Goal: Task Accomplishment & Management: Manage account settings

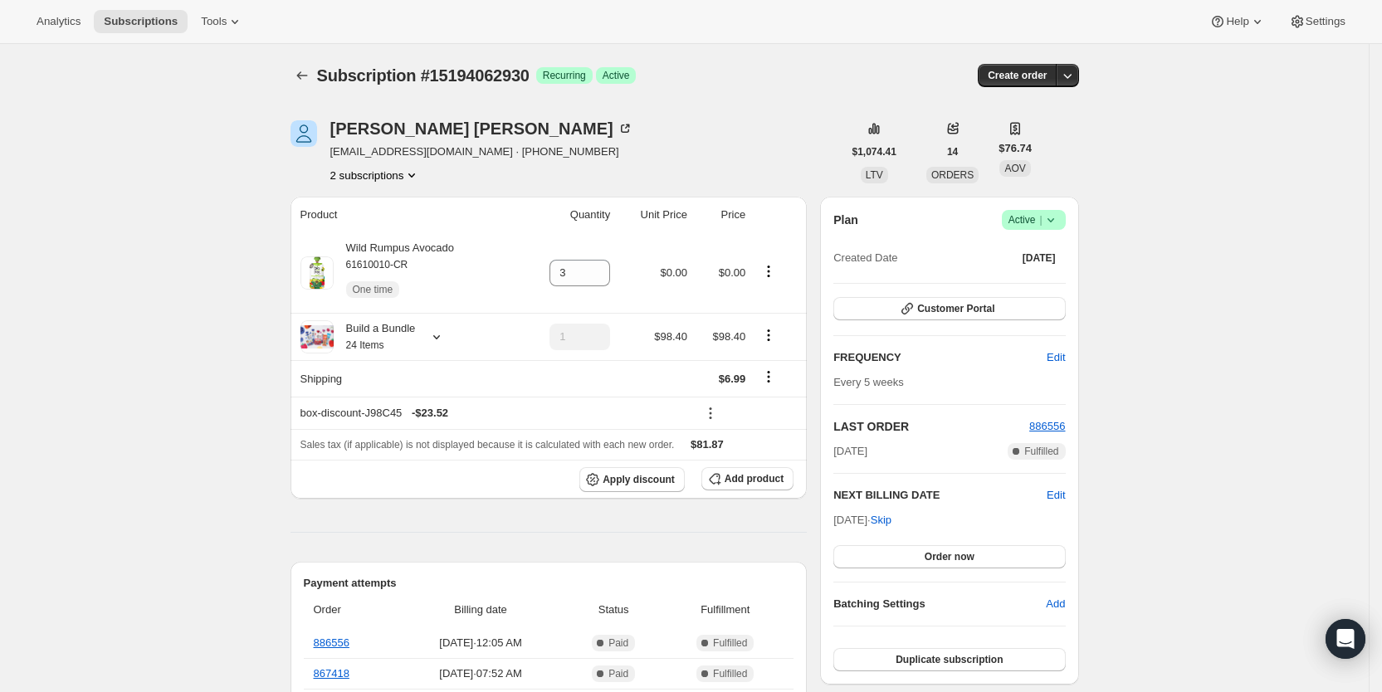
scroll to position [507, 0]
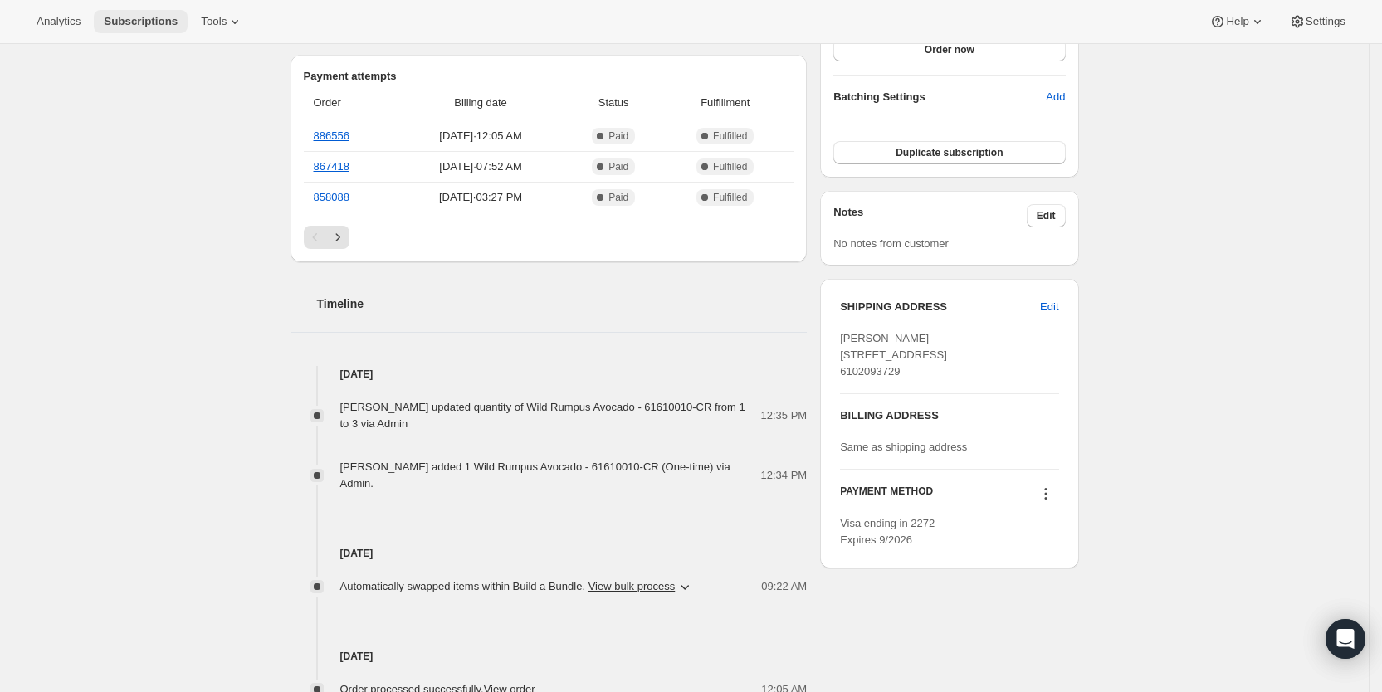
click at [146, 19] on span "Subscriptions" at bounding box center [141, 21] width 74 height 13
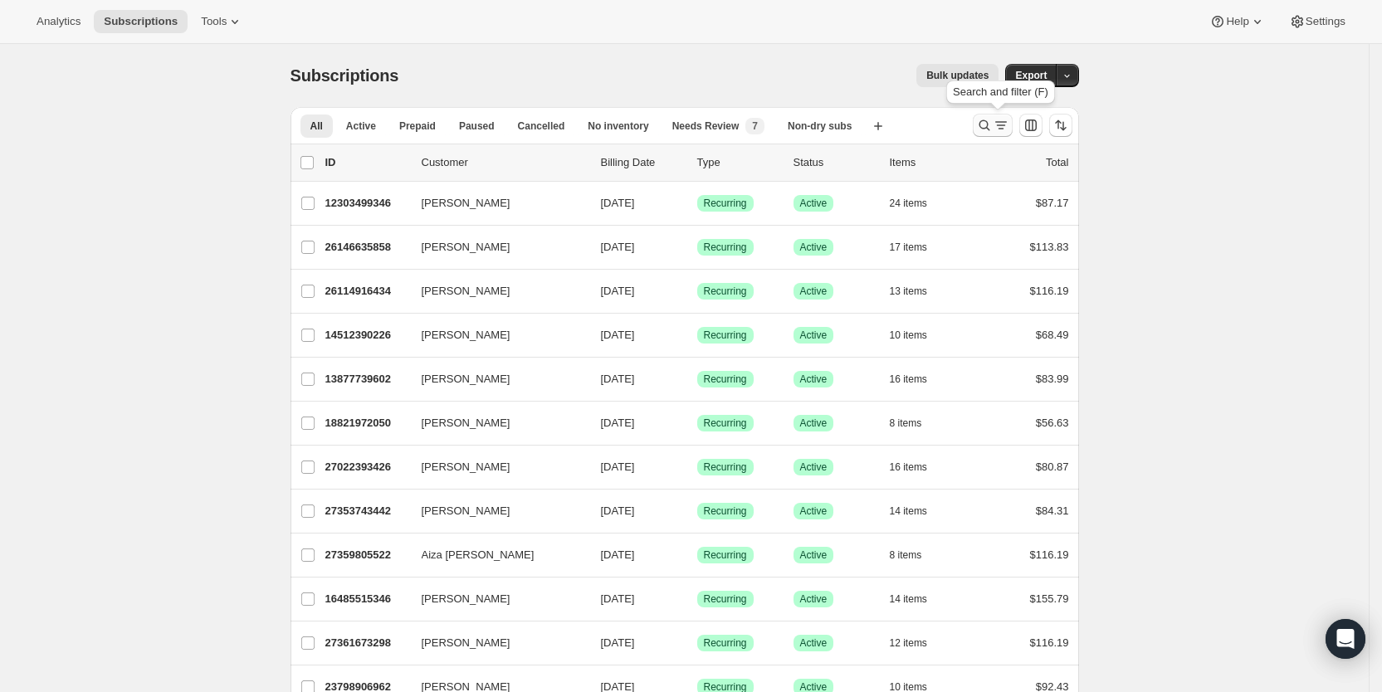
click at [993, 129] on icon "Search and filter results" at bounding box center [984, 125] width 17 height 17
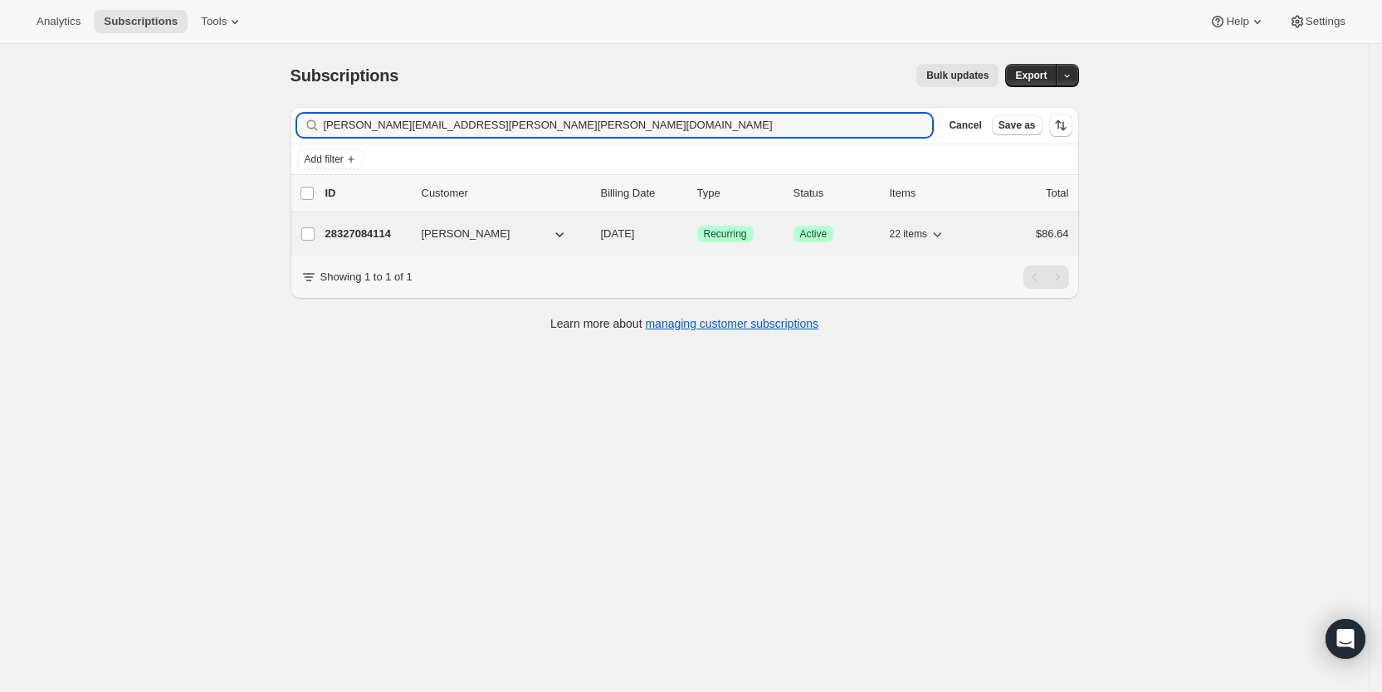
type input "[PERSON_NAME][EMAIL_ADDRESS][PERSON_NAME][PERSON_NAME][DOMAIN_NAME]"
click at [635, 240] on span "[DATE]" at bounding box center [618, 233] width 34 height 12
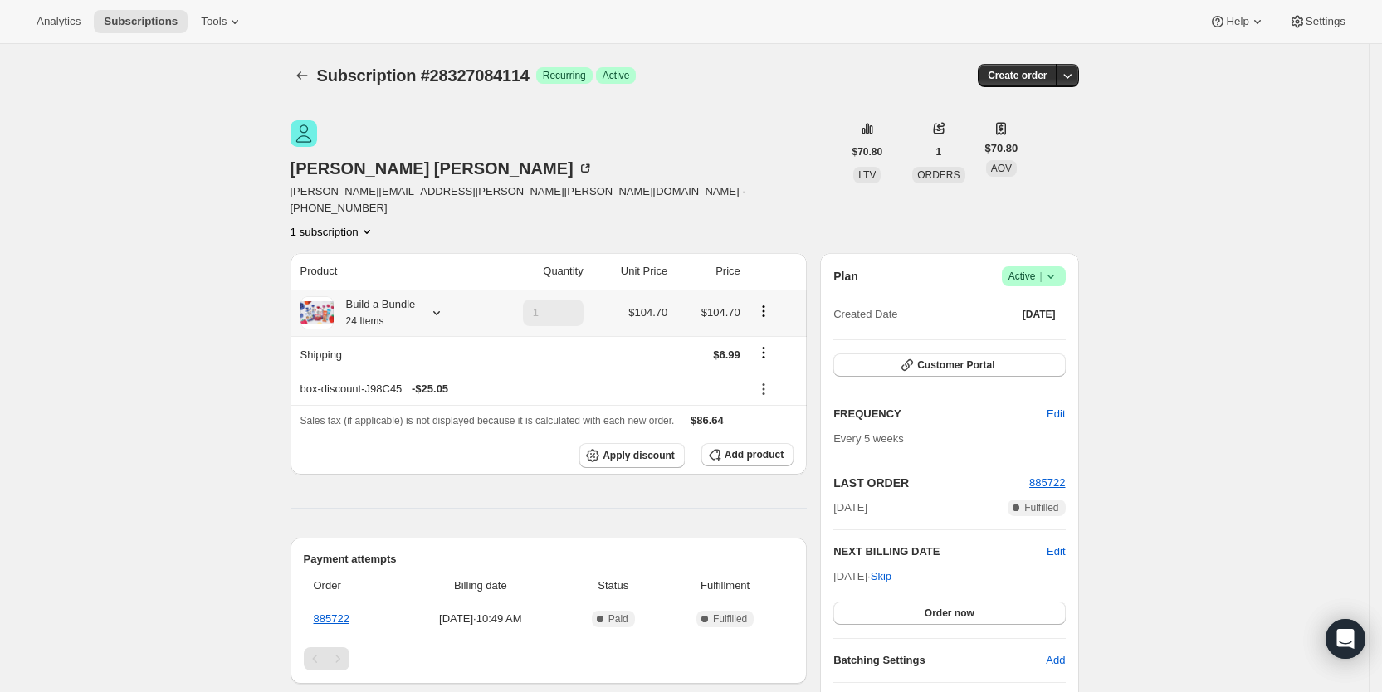
click at [437, 305] on icon at bounding box center [436, 313] width 17 height 17
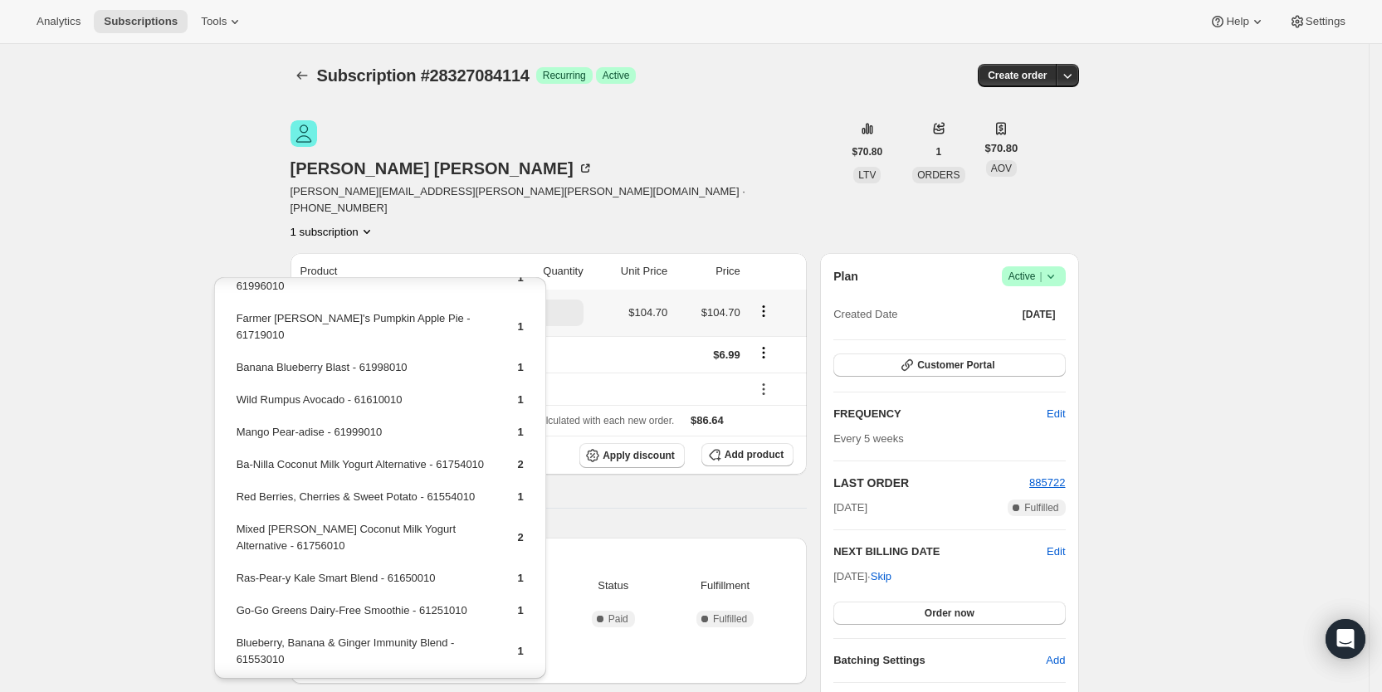
scroll to position [485, 0]
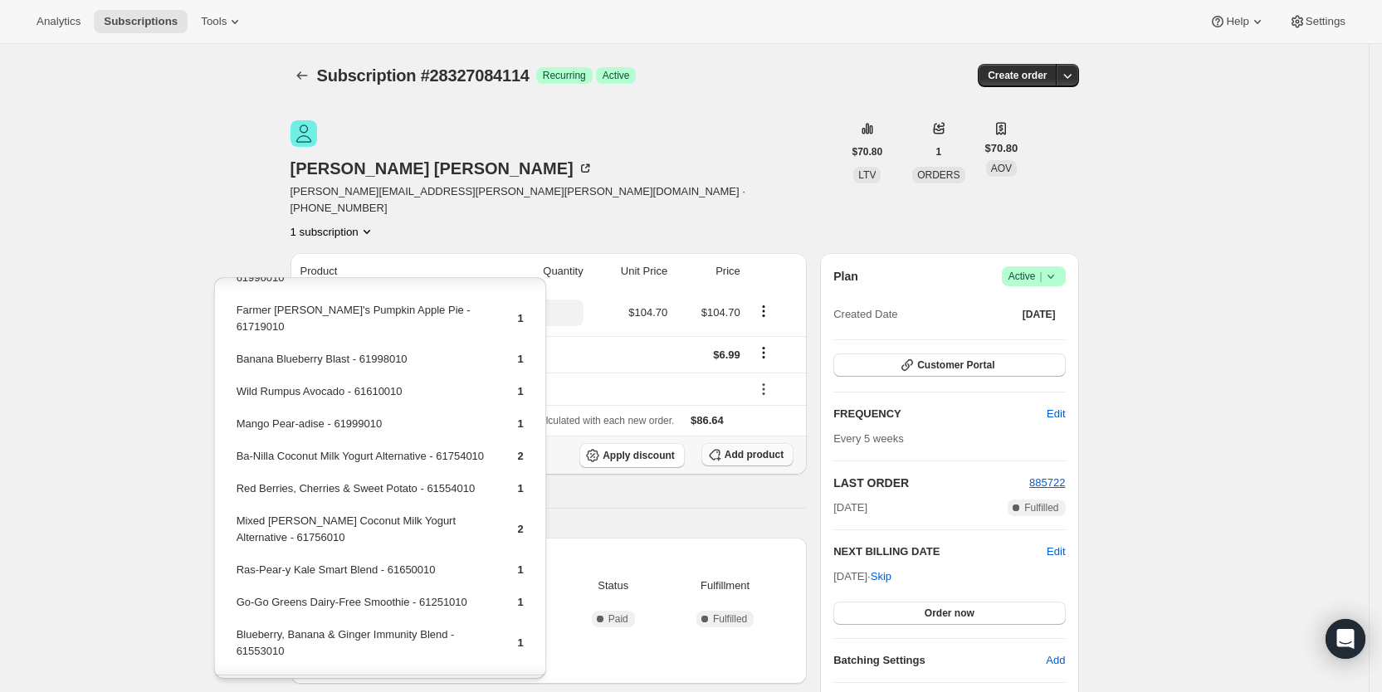
click at [763, 448] on span "Add product" at bounding box center [753, 454] width 59 height 13
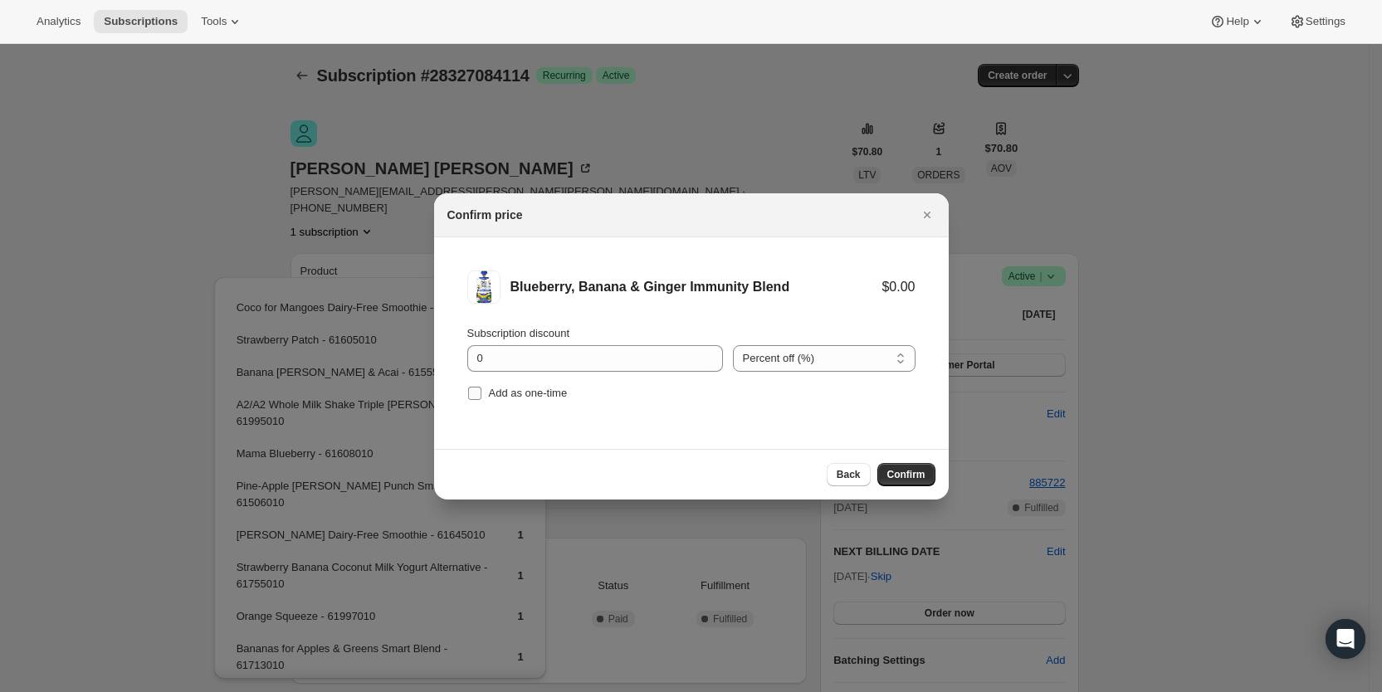
click at [471, 393] on input "Add as one-time" at bounding box center [474, 393] width 13 height 13
checkbox input "true"
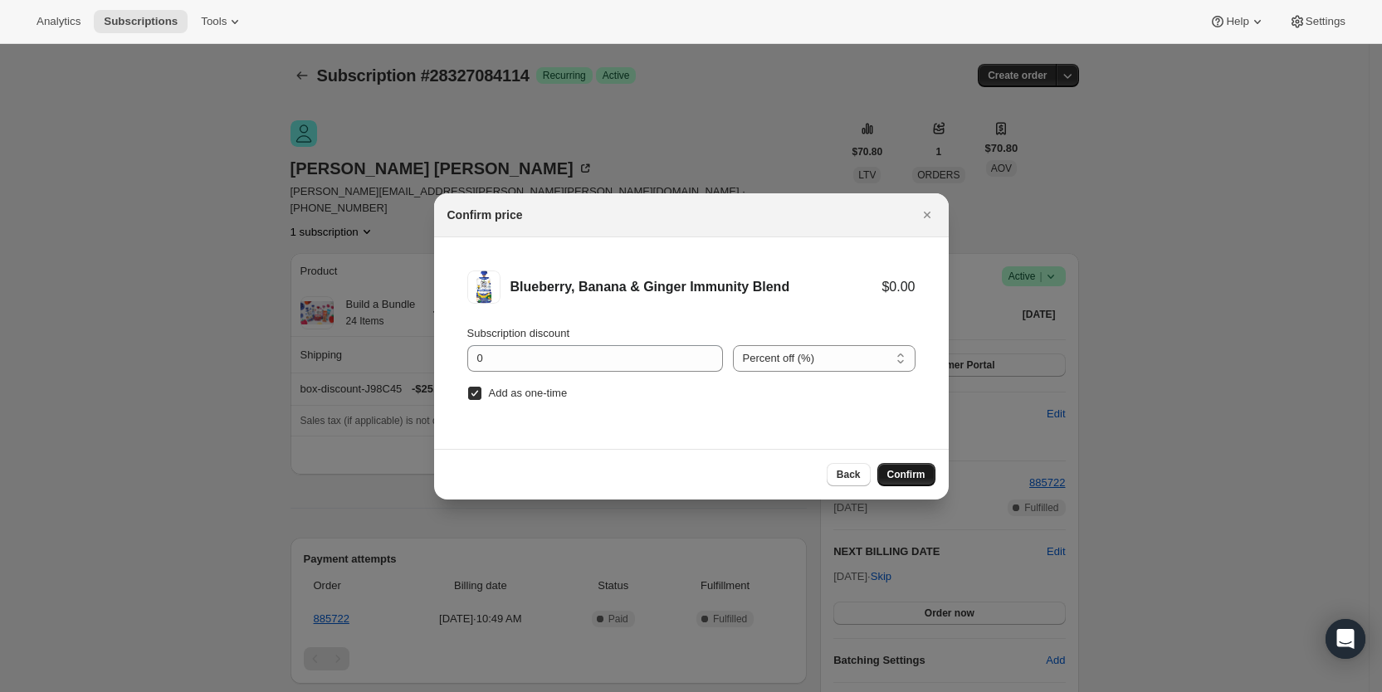
click at [906, 470] on span "Confirm" at bounding box center [906, 474] width 38 height 13
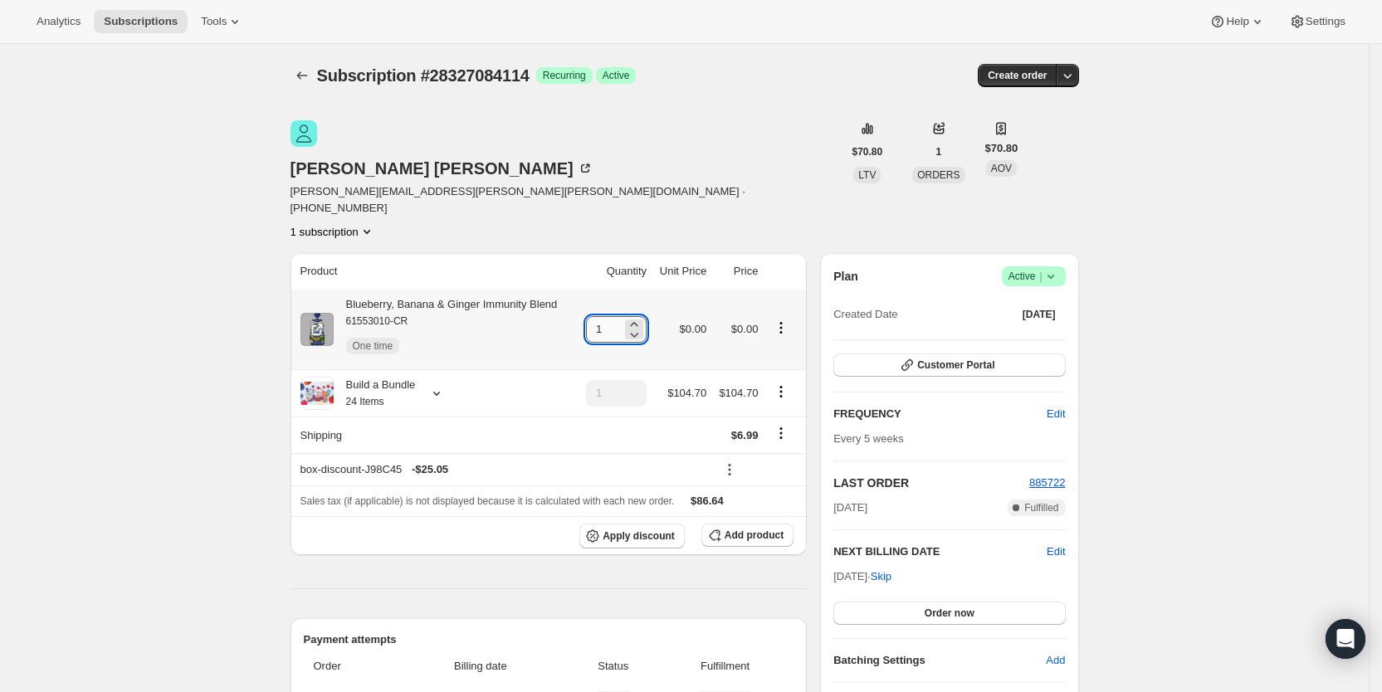
drag, startPoint x: 599, startPoint y: 278, endPoint x: 616, endPoint y: 275, distance: 16.9
click at [616, 316] on input "1" at bounding box center [604, 329] width 36 height 27
type input "3"
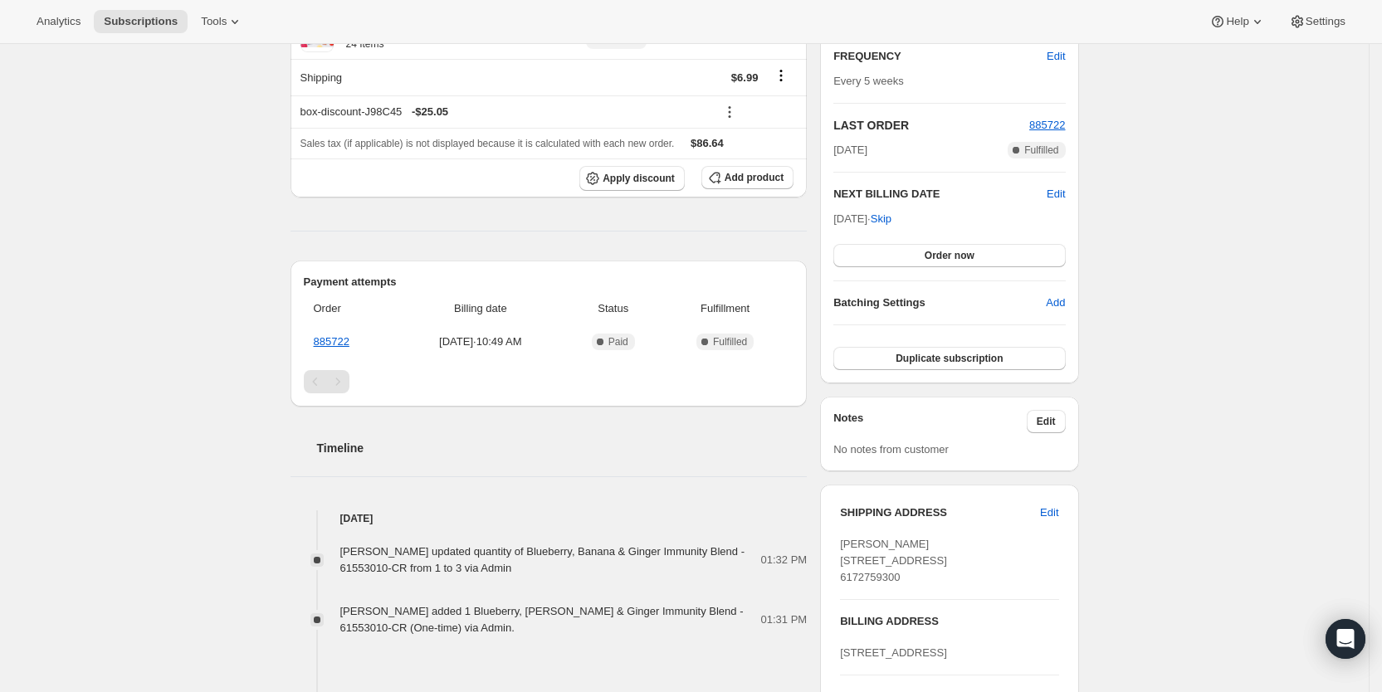
scroll to position [366, 0]
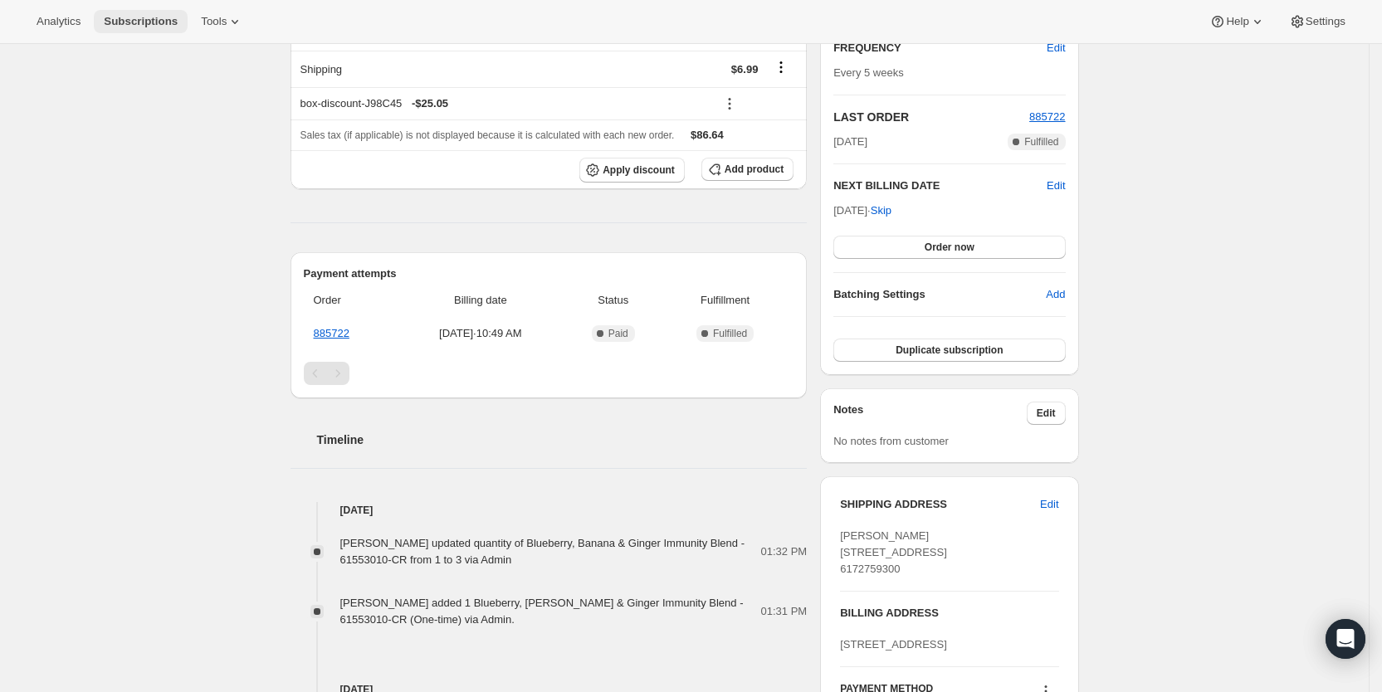
click at [166, 22] on span "Subscriptions" at bounding box center [141, 21] width 74 height 13
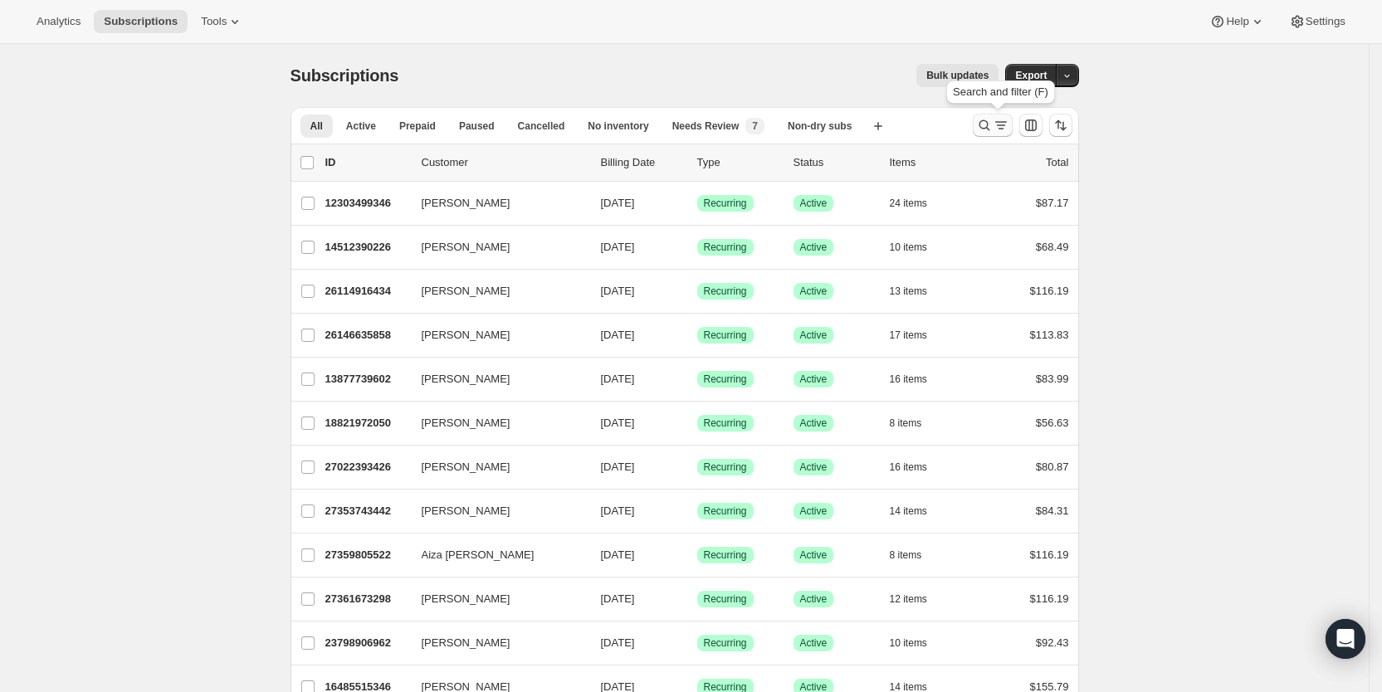
click at [993, 120] on icon "Search and filter results" at bounding box center [984, 125] width 17 height 17
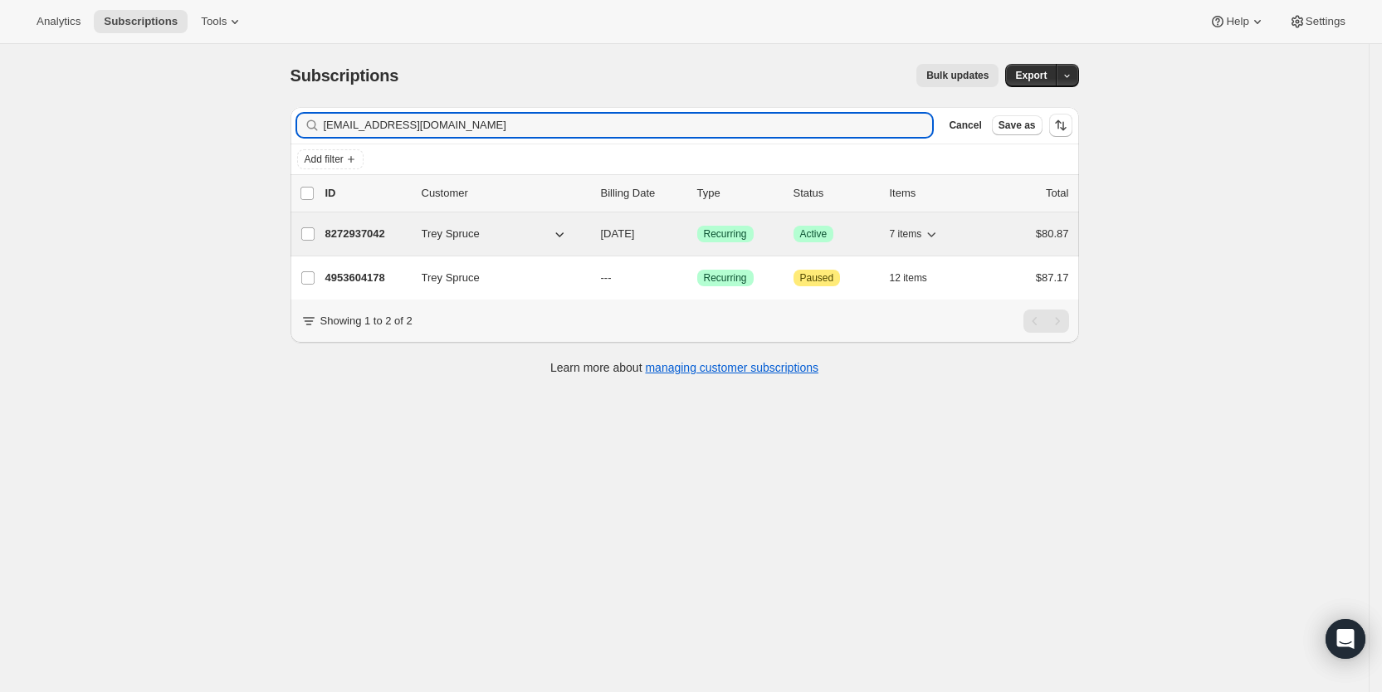
type input "[EMAIL_ADDRESS][DOMAIN_NAME]"
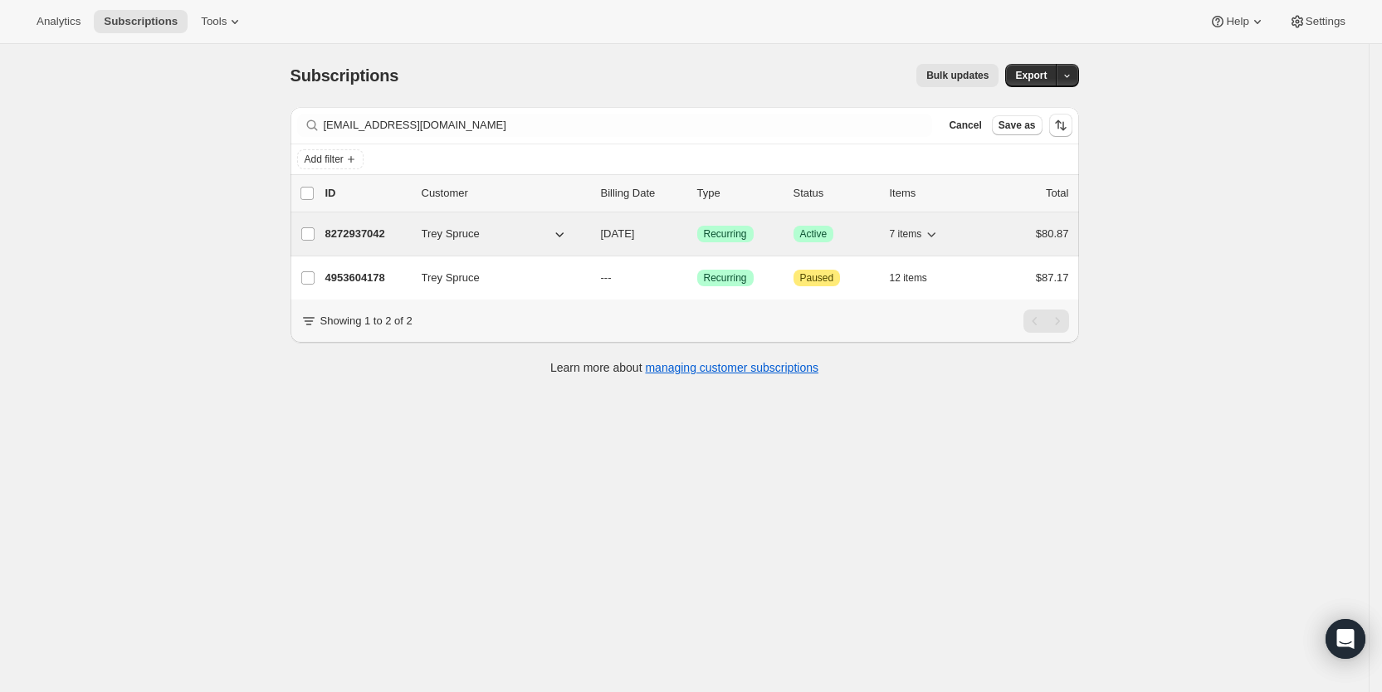
click at [635, 232] on span "[DATE]" at bounding box center [618, 233] width 34 height 12
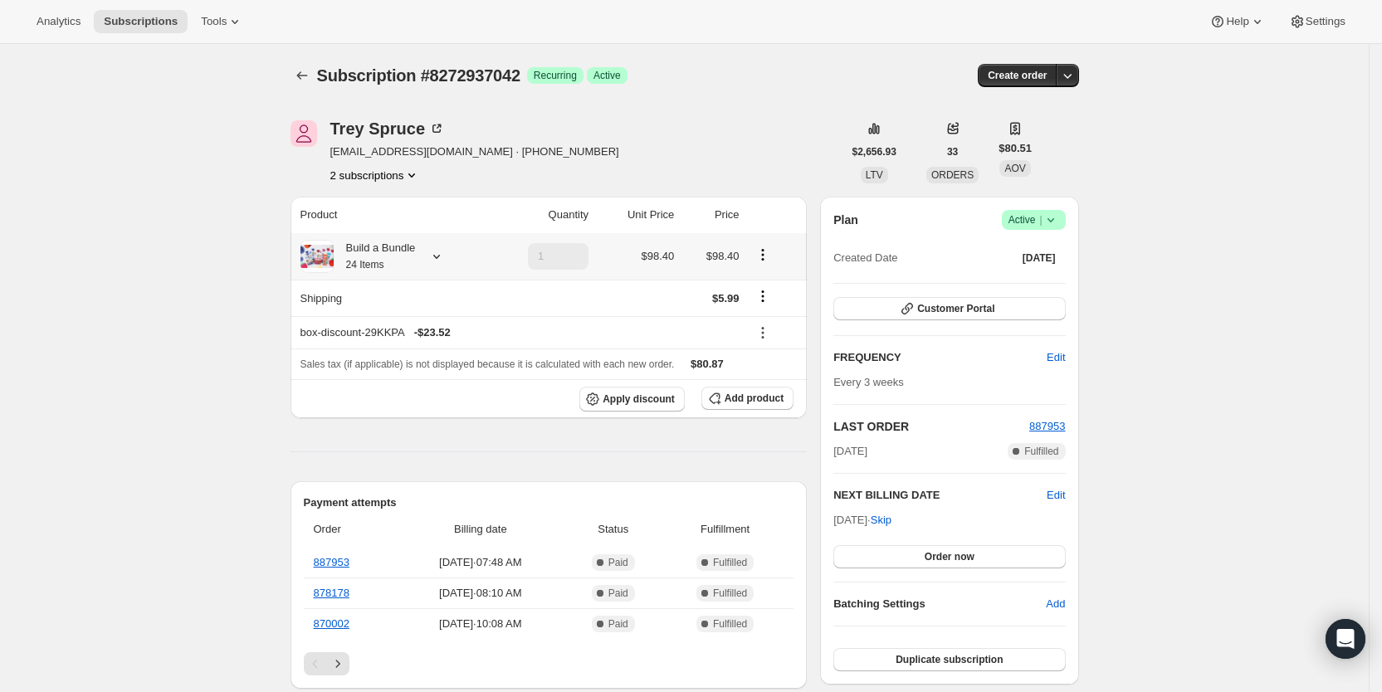
click at [443, 254] on icon at bounding box center [436, 256] width 17 height 17
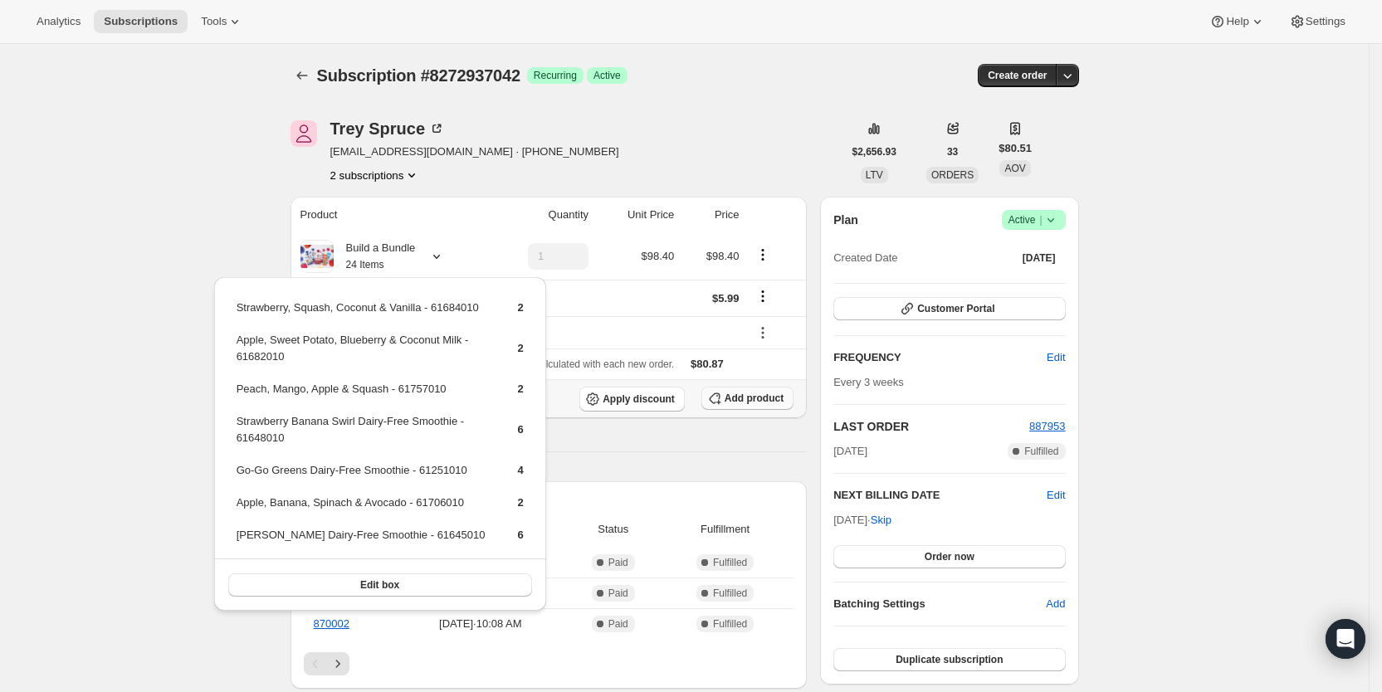
click at [723, 398] on icon "button" at bounding box center [714, 398] width 17 height 17
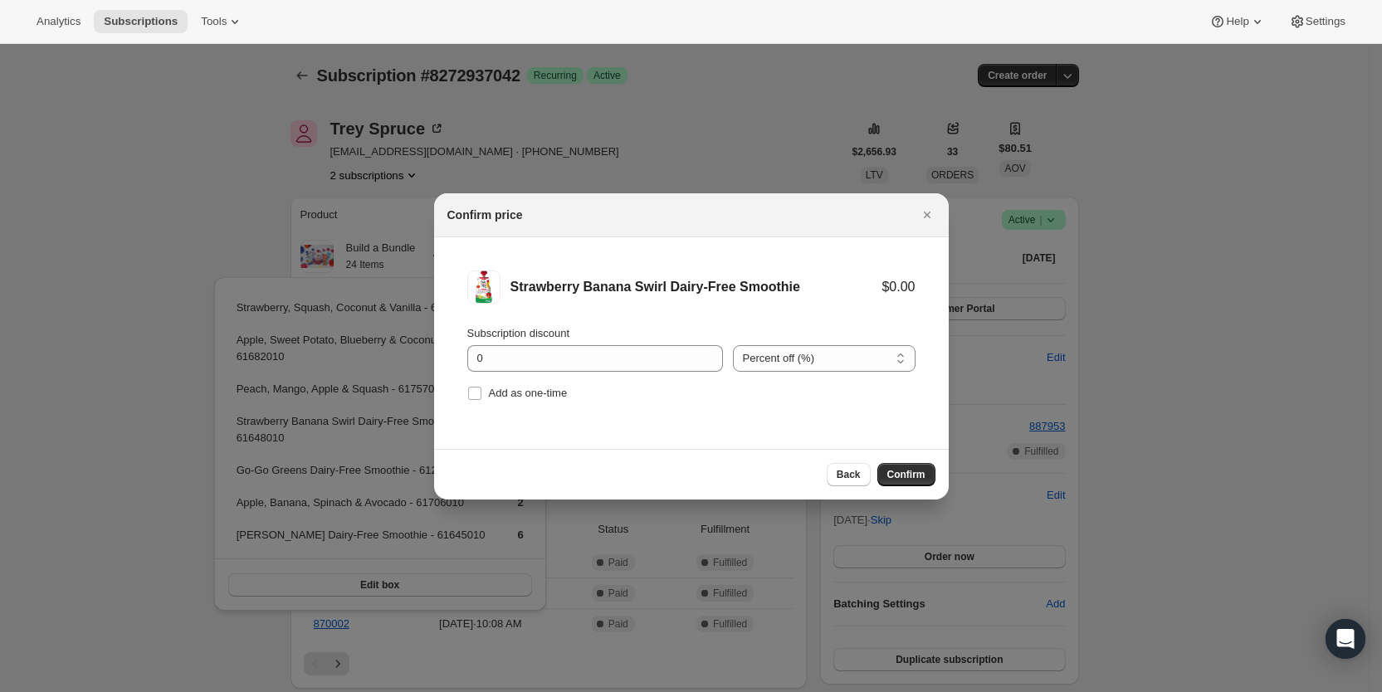
drag, startPoint x: 472, startPoint y: 397, endPoint x: 673, endPoint y: 432, distance: 203.8
click at [476, 397] on input "Add as one-time" at bounding box center [474, 393] width 13 height 13
checkbox input "true"
click at [904, 471] on span "Confirm" at bounding box center [906, 474] width 38 height 13
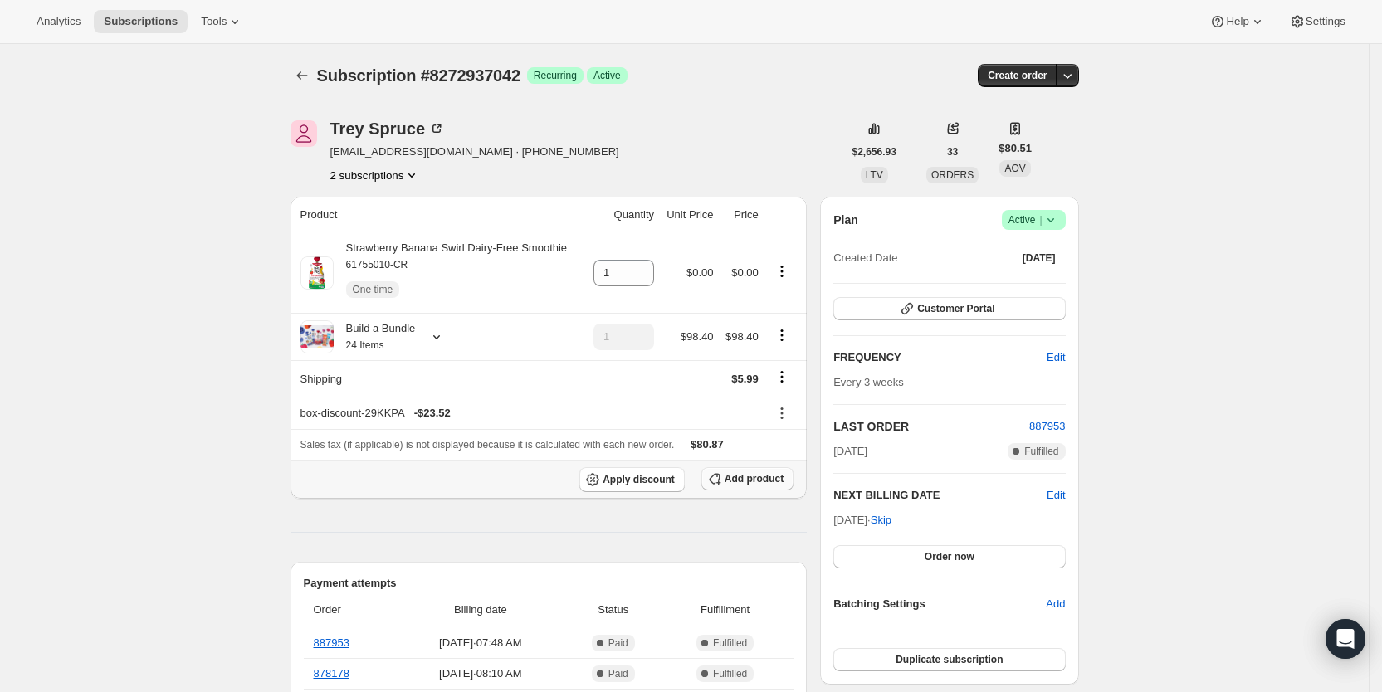
click at [742, 476] on span "Add product" at bounding box center [753, 478] width 59 height 13
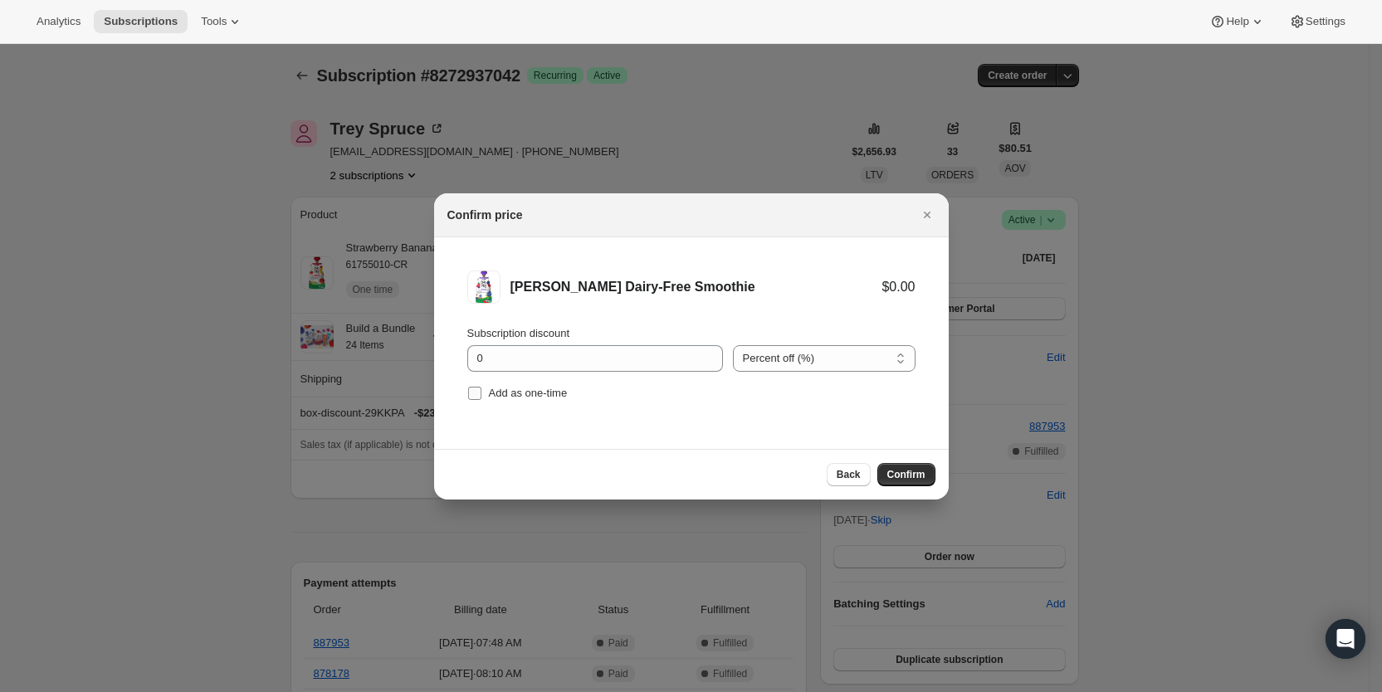
click at [495, 395] on span "Add as one-time" at bounding box center [528, 393] width 79 height 12
click at [481, 395] on input "Add as one-time" at bounding box center [474, 393] width 13 height 13
checkbox input "true"
click at [901, 475] on span "Confirm" at bounding box center [906, 474] width 38 height 13
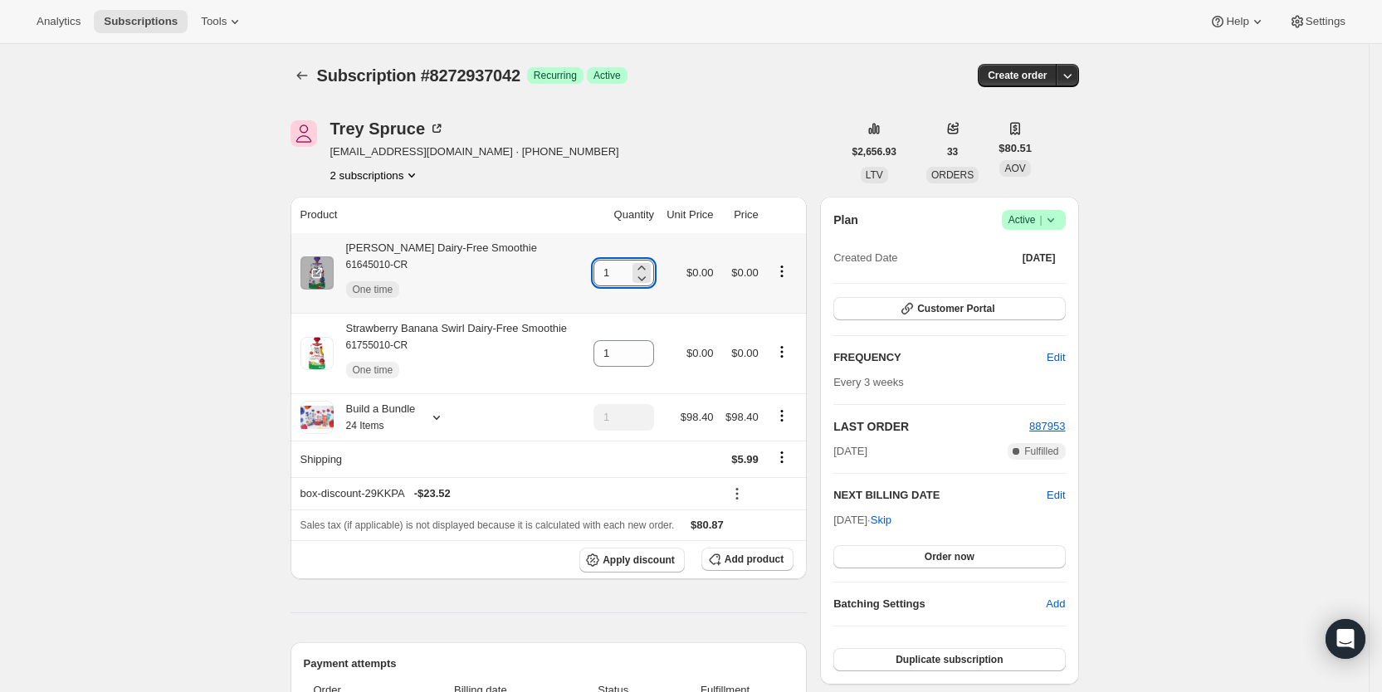
drag, startPoint x: 602, startPoint y: 276, endPoint x: 627, endPoint y: 273, distance: 25.1
click at [627, 273] on input "1" at bounding box center [611, 273] width 36 height 27
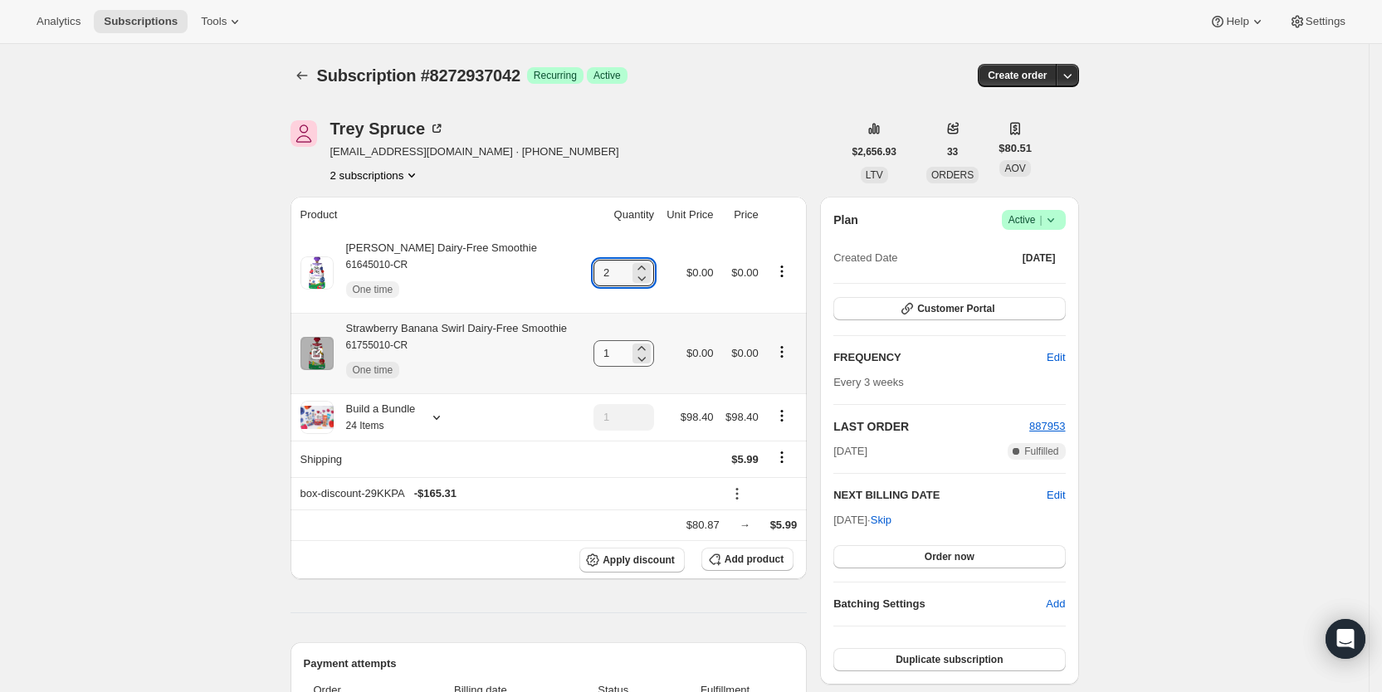
type input "2"
drag, startPoint x: 608, startPoint y: 352, endPoint x: 689, endPoint y: 350, distance: 80.5
click at [689, 350] on tr "Strawberry Banana Swirl Dairy-Free Smoothie 61755010-CR One time 1 $0.00 $0.00" at bounding box center [548, 353] width 517 height 80
type input "2"
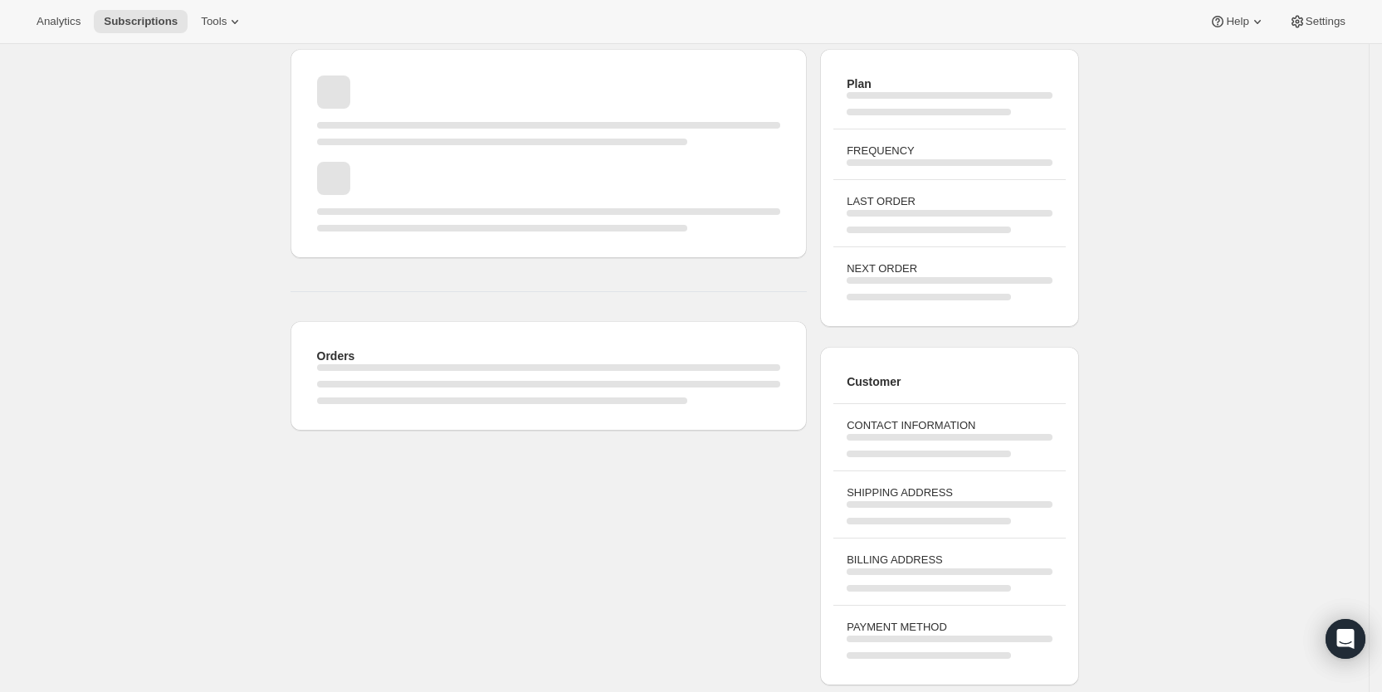
scroll to position [248, 0]
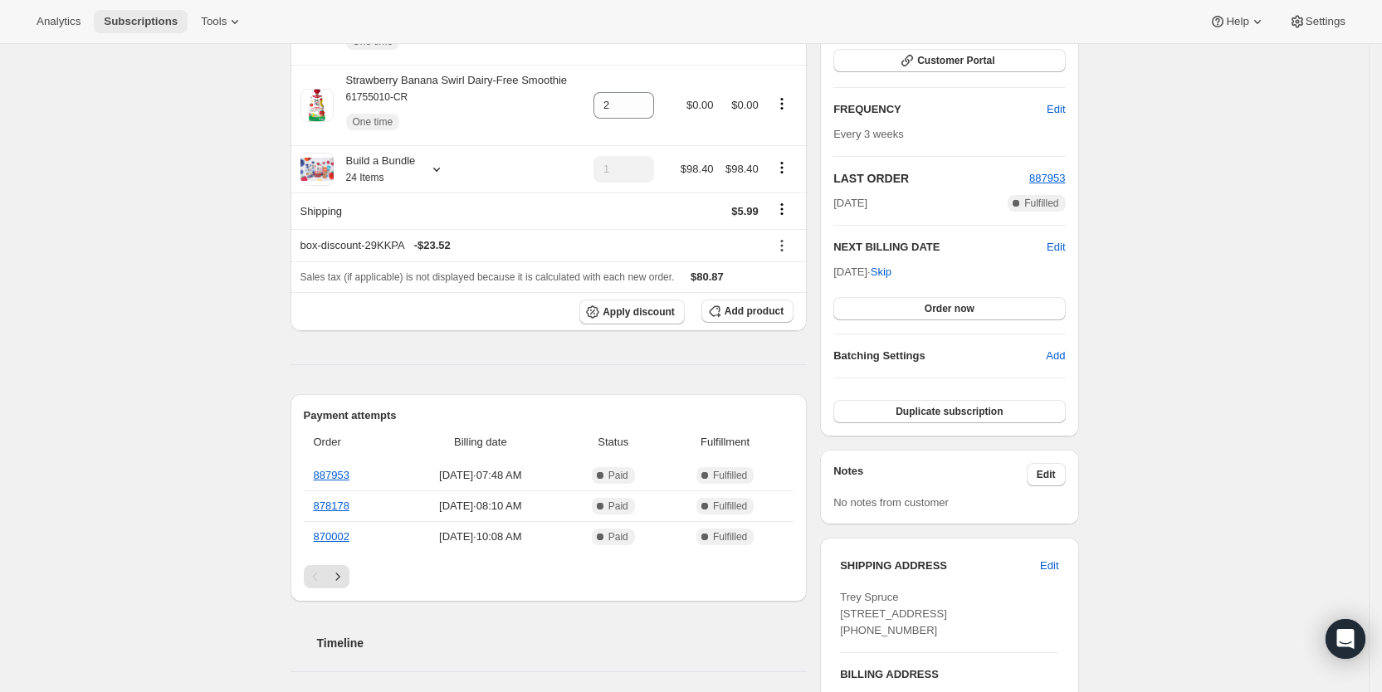
click at [152, 28] on button "Subscriptions" at bounding box center [141, 21] width 94 height 23
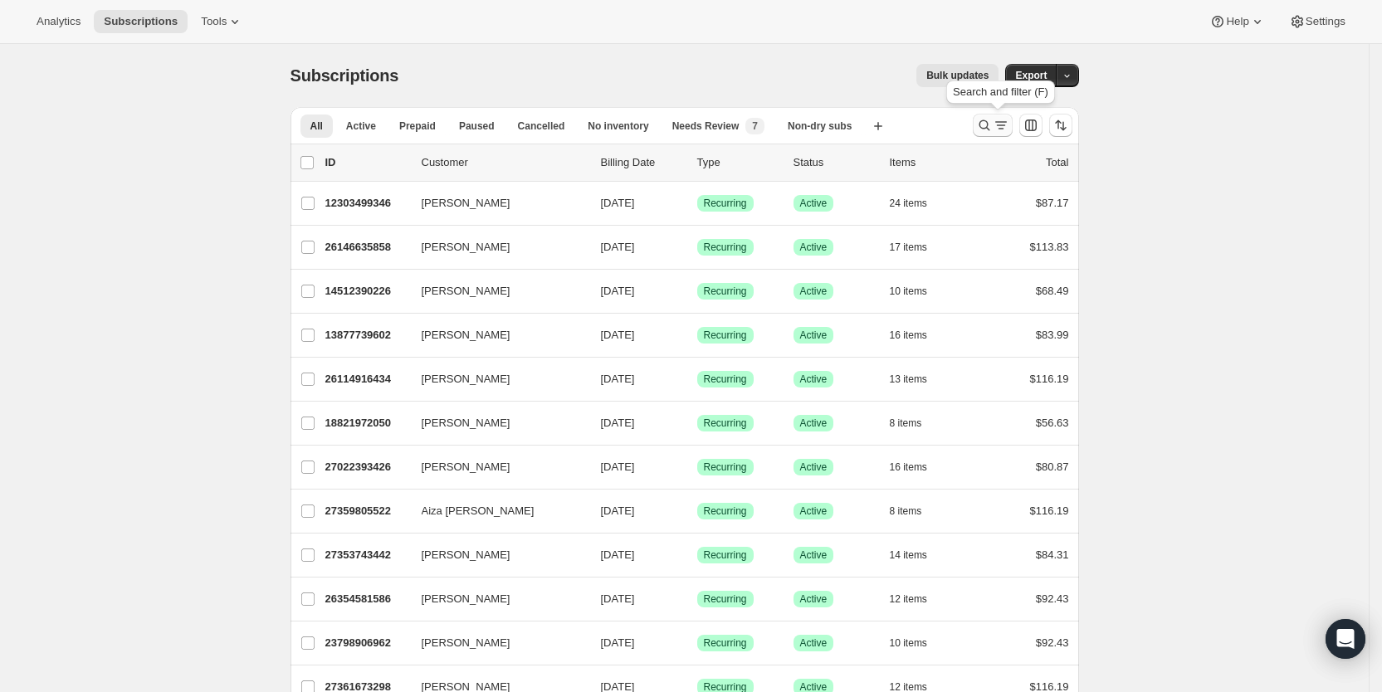
click at [1006, 121] on icon "Search and filter results" at bounding box center [1001, 125] width 17 height 17
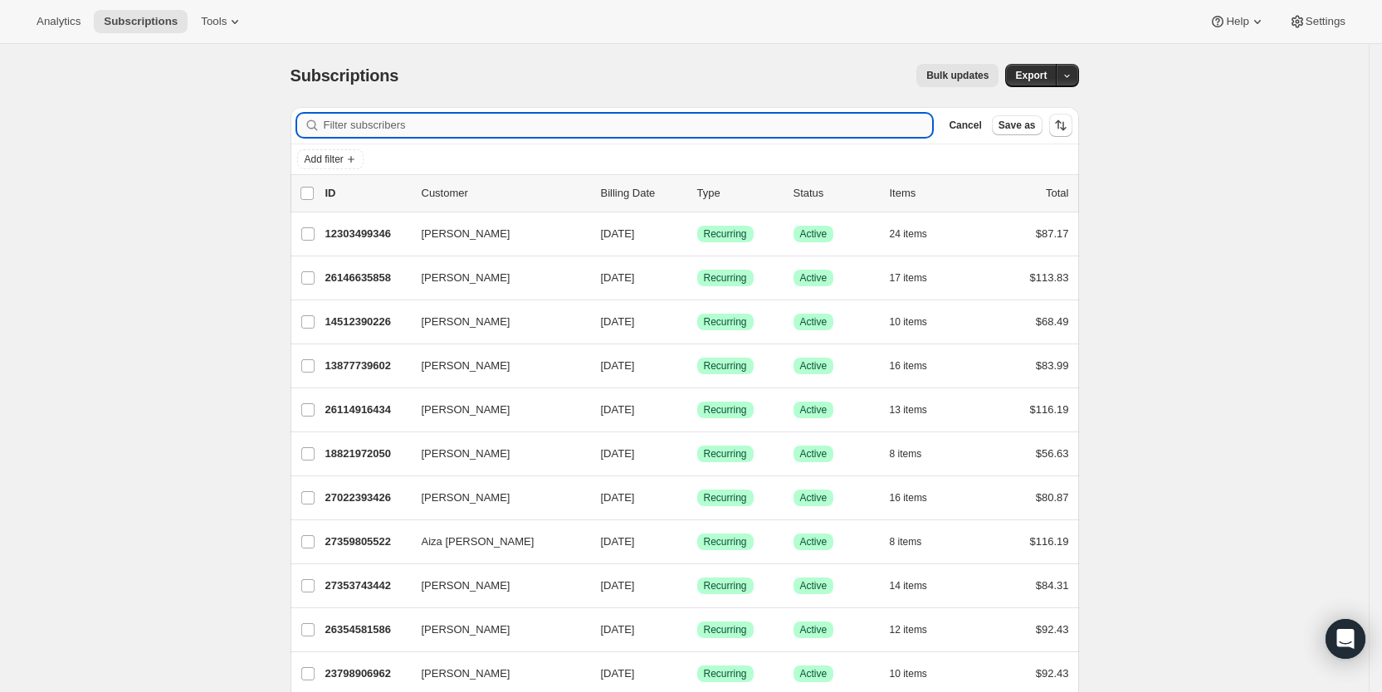
paste input "[EMAIL_ADDRESS][DOMAIN_NAME]"
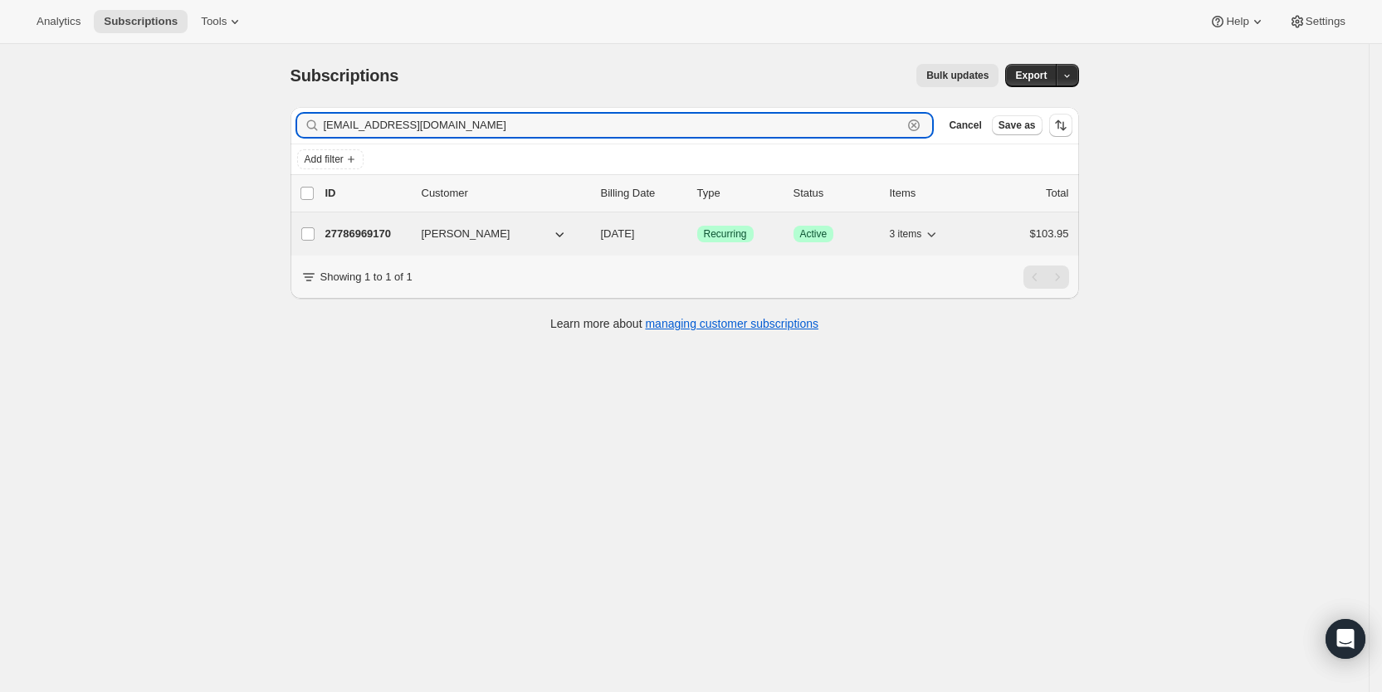
type input "[EMAIL_ADDRESS][DOMAIN_NAME]"
click at [635, 234] on span "[DATE]" at bounding box center [618, 233] width 34 height 12
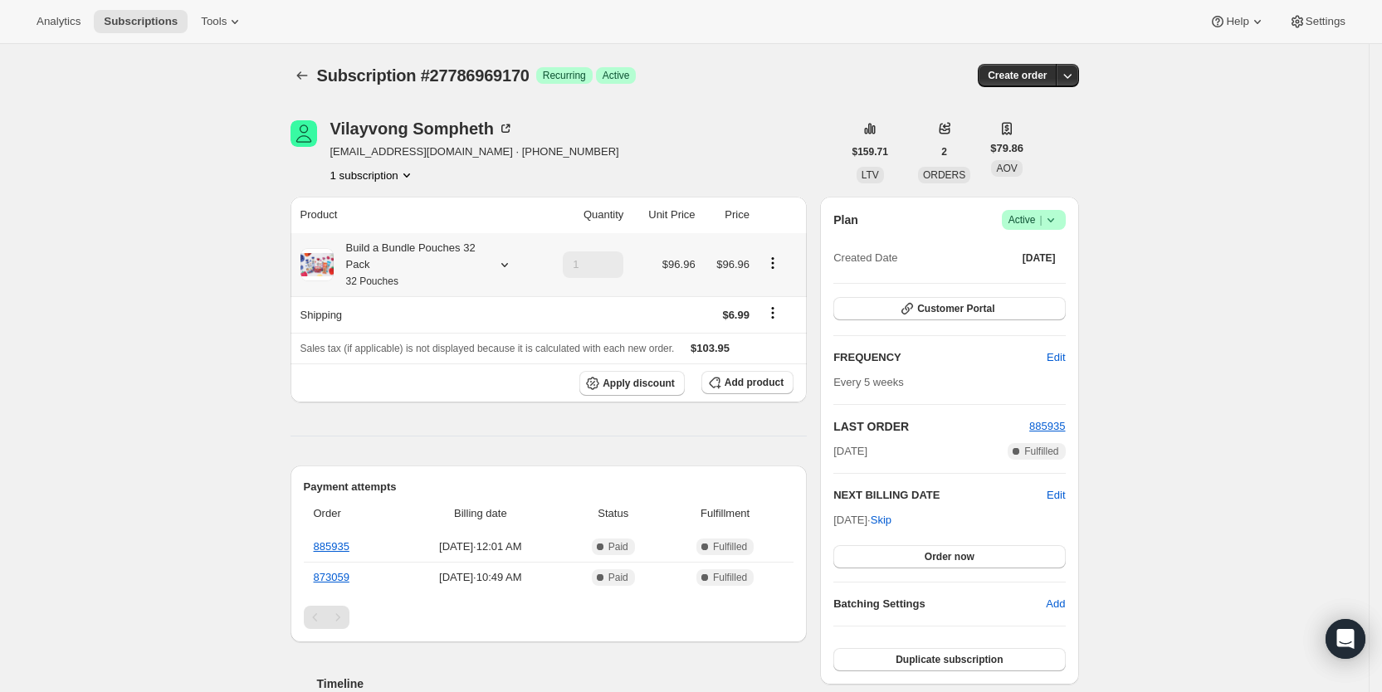
click at [507, 264] on icon at bounding box center [503, 265] width 7 height 4
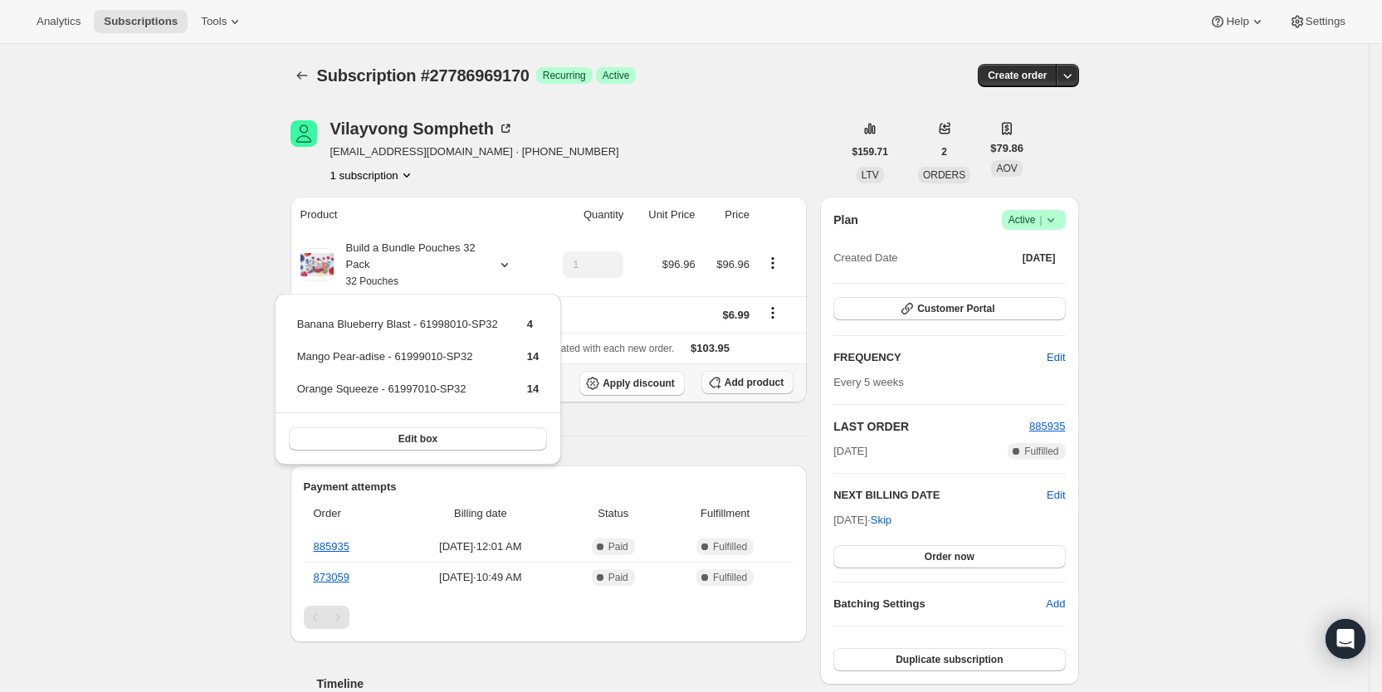
click at [781, 387] on span "Add product" at bounding box center [753, 382] width 59 height 13
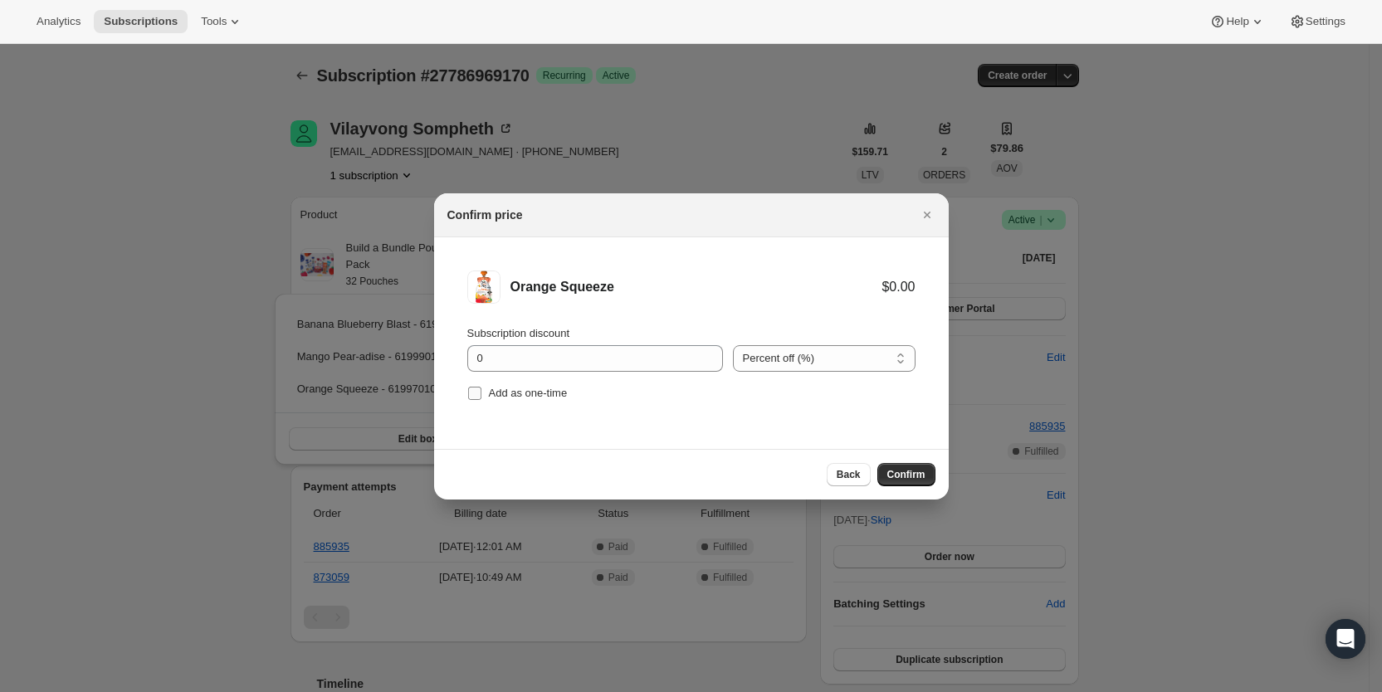
click at [484, 392] on label "Add as one-time" at bounding box center [517, 393] width 100 height 23
click at [481, 392] on input "Add as one-time" at bounding box center [474, 393] width 13 height 13
checkbox input "true"
click at [898, 477] on span "Confirm" at bounding box center [906, 474] width 38 height 13
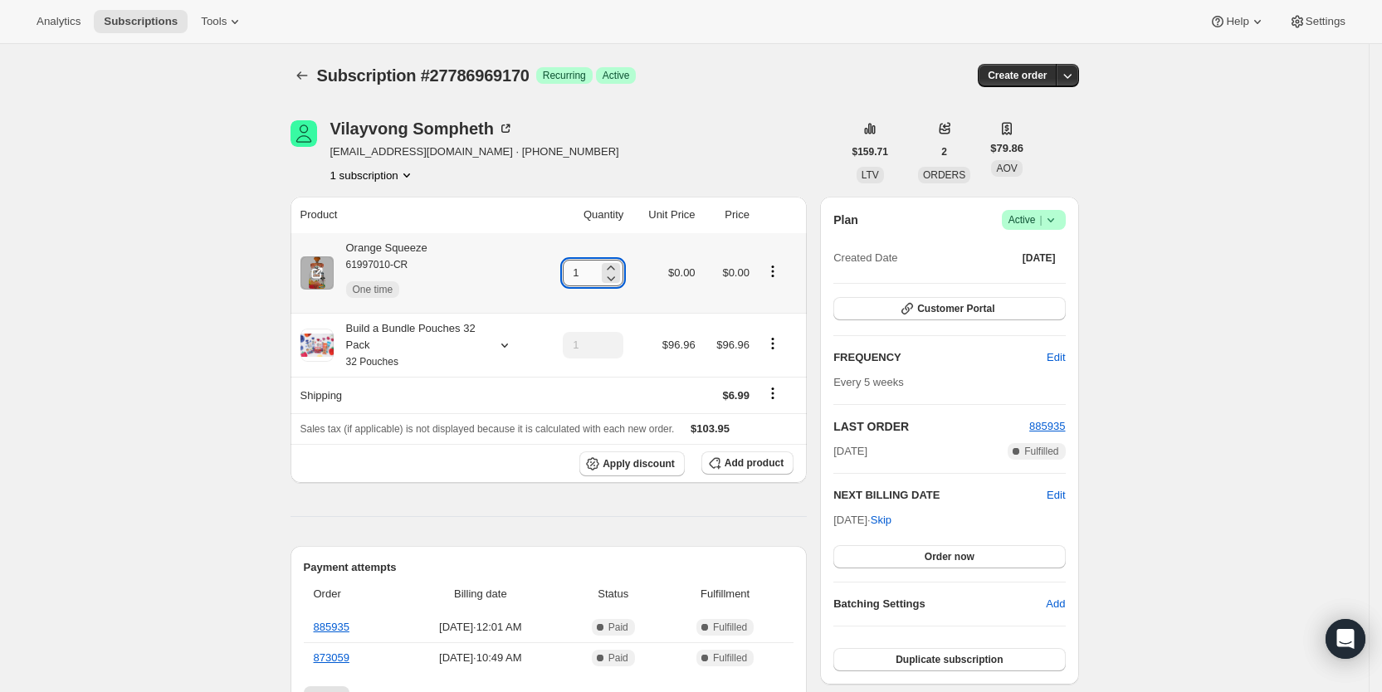
drag, startPoint x: 575, startPoint y: 276, endPoint x: 592, endPoint y: 271, distance: 17.1
click at [592, 271] on input "1" at bounding box center [581, 273] width 36 height 27
type input "4"
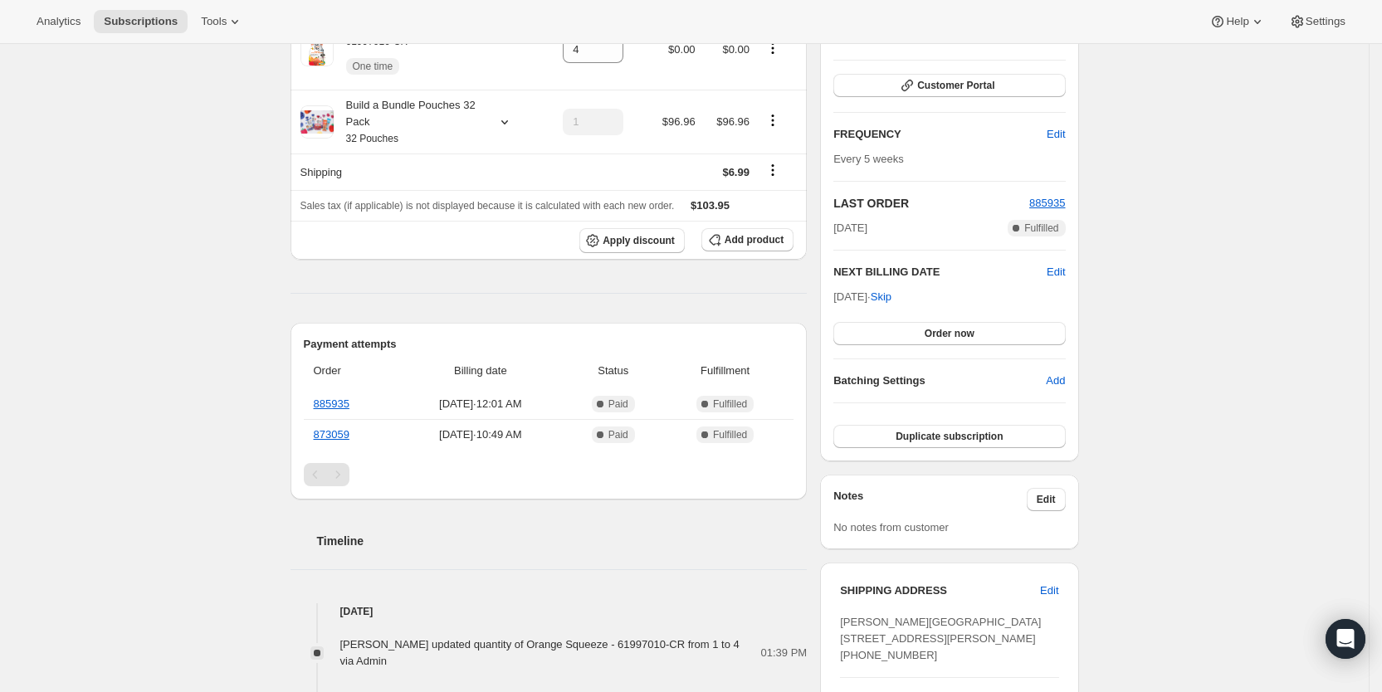
scroll to position [294, 0]
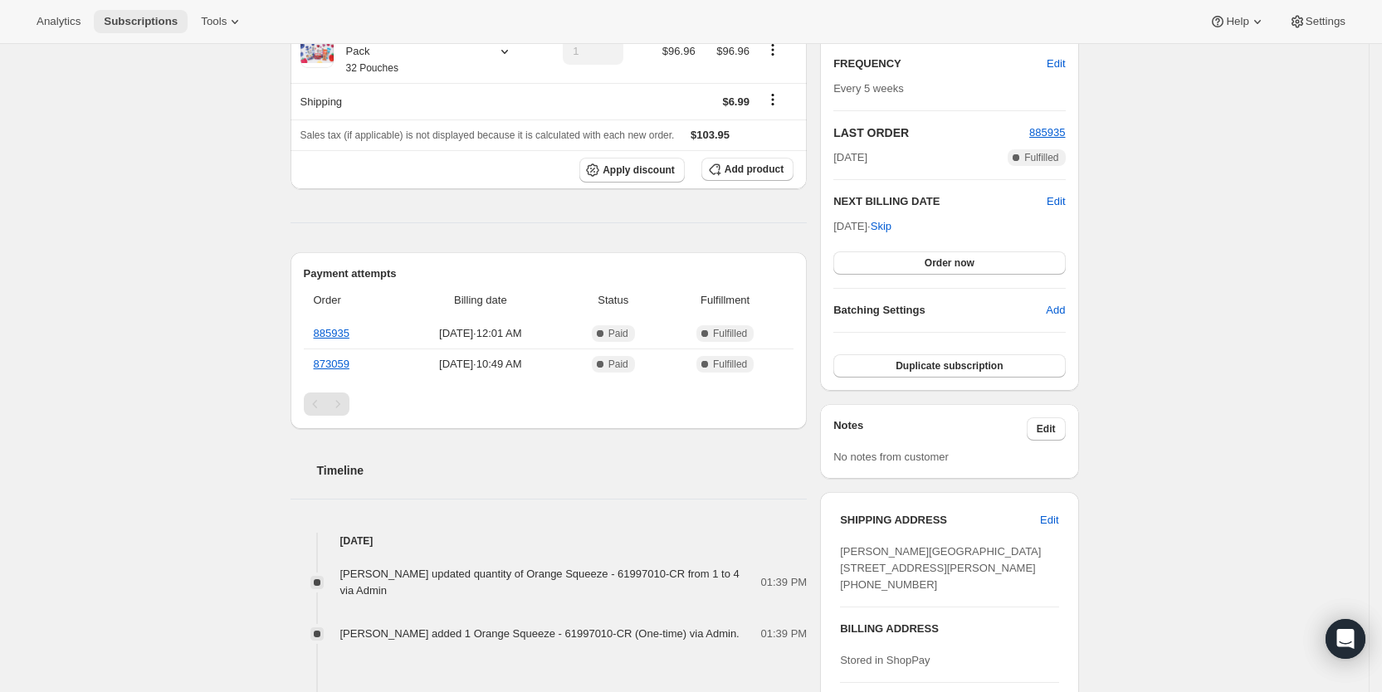
click at [147, 26] on span "Subscriptions" at bounding box center [141, 21] width 74 height 13
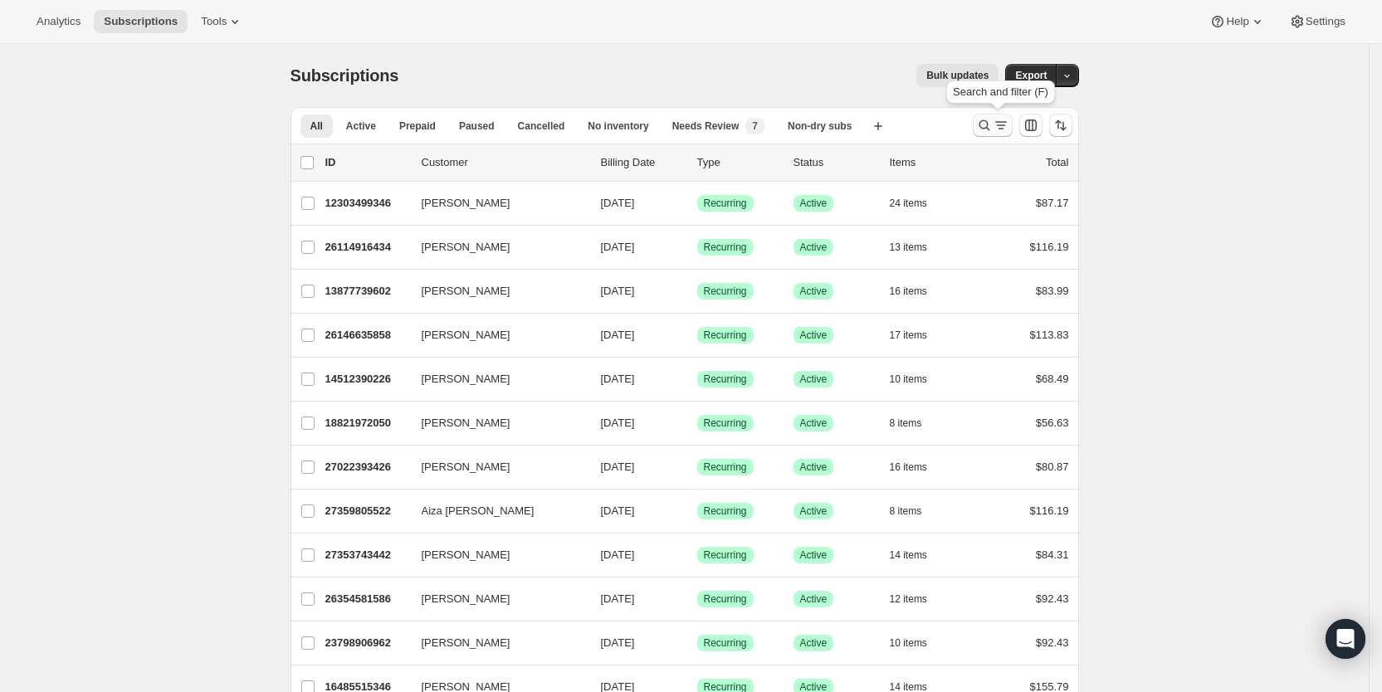
click at [1006, 128] on icon "Search and filter results" at bounding box center [1001, 125] width 17 height 17
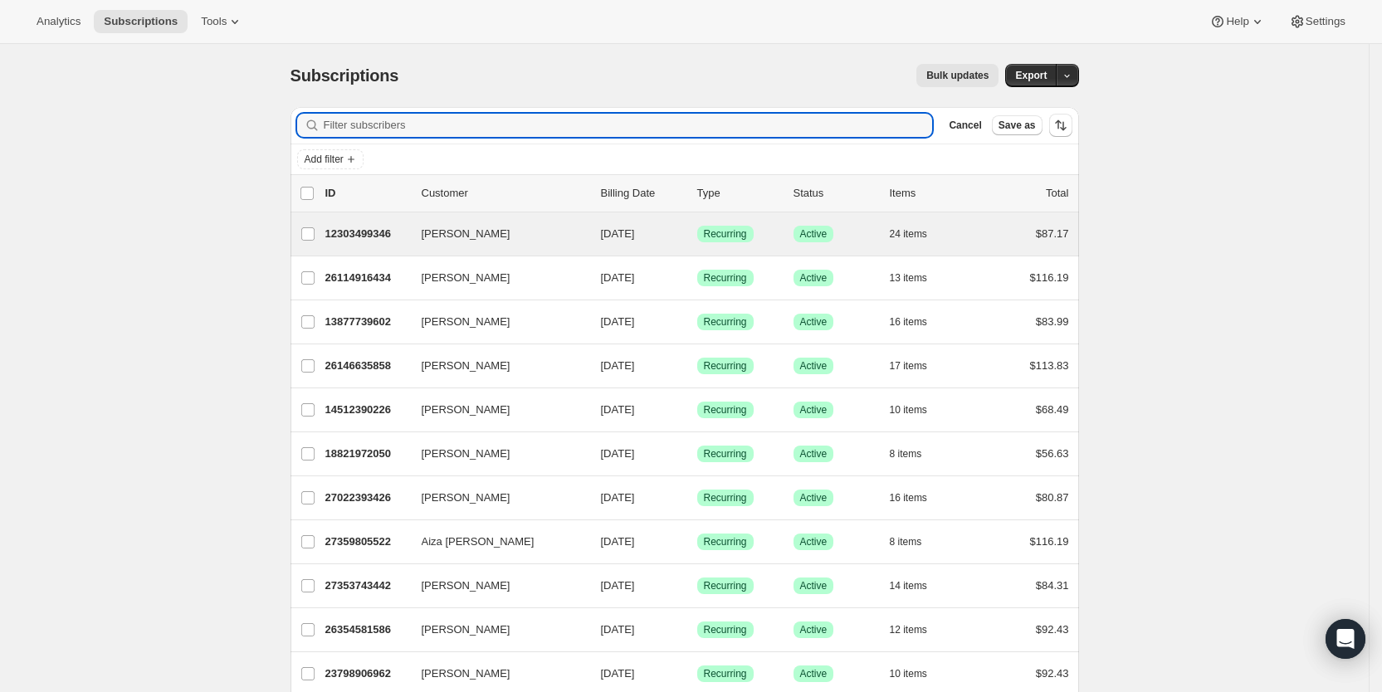
paste input "[EMAIL_ADDRESS][PERSON_NAME][DOMAIN_NAME]"
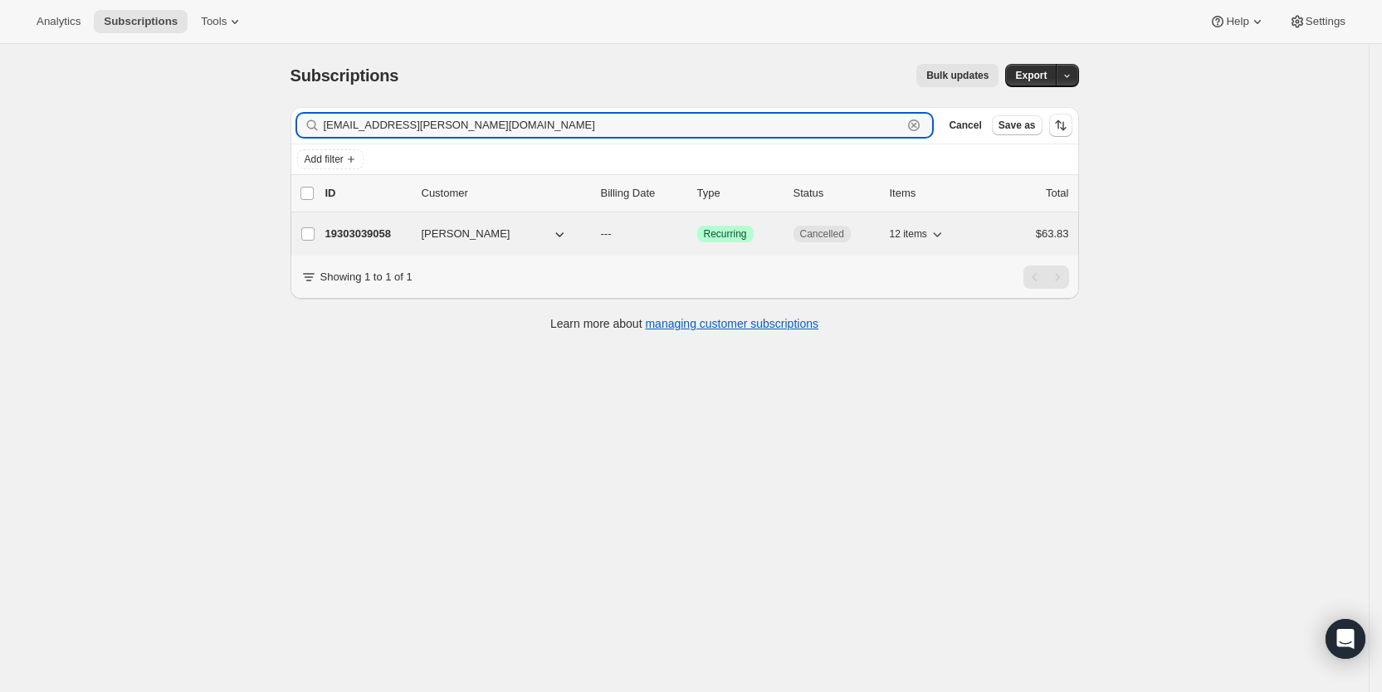
type input "[EMAIL_ADDRESS][PERSON_NAME][DOMAIN_NAME]"
click at [612, 232] on span "---" at bounding box center [606, 233] width 11 height 12
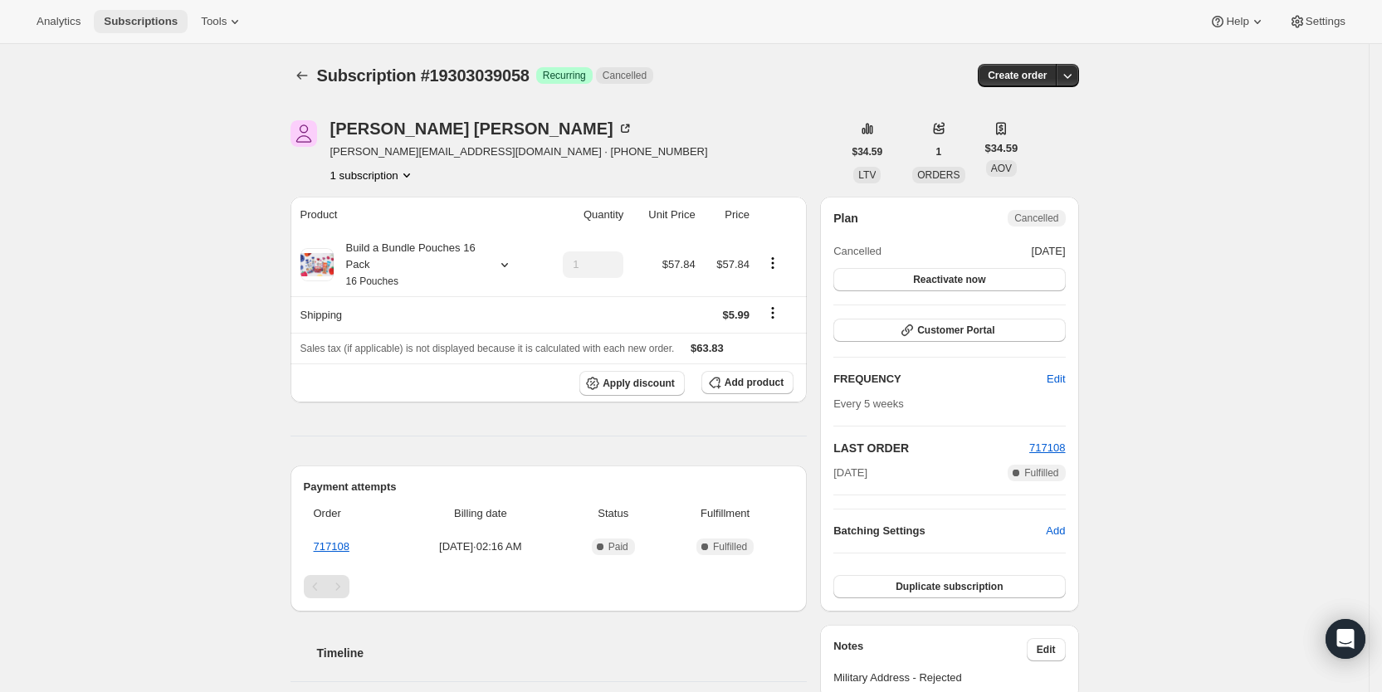
click at [140, 15] on span "Subscriptions" at bounding box center [141, 21] width 74 height 13
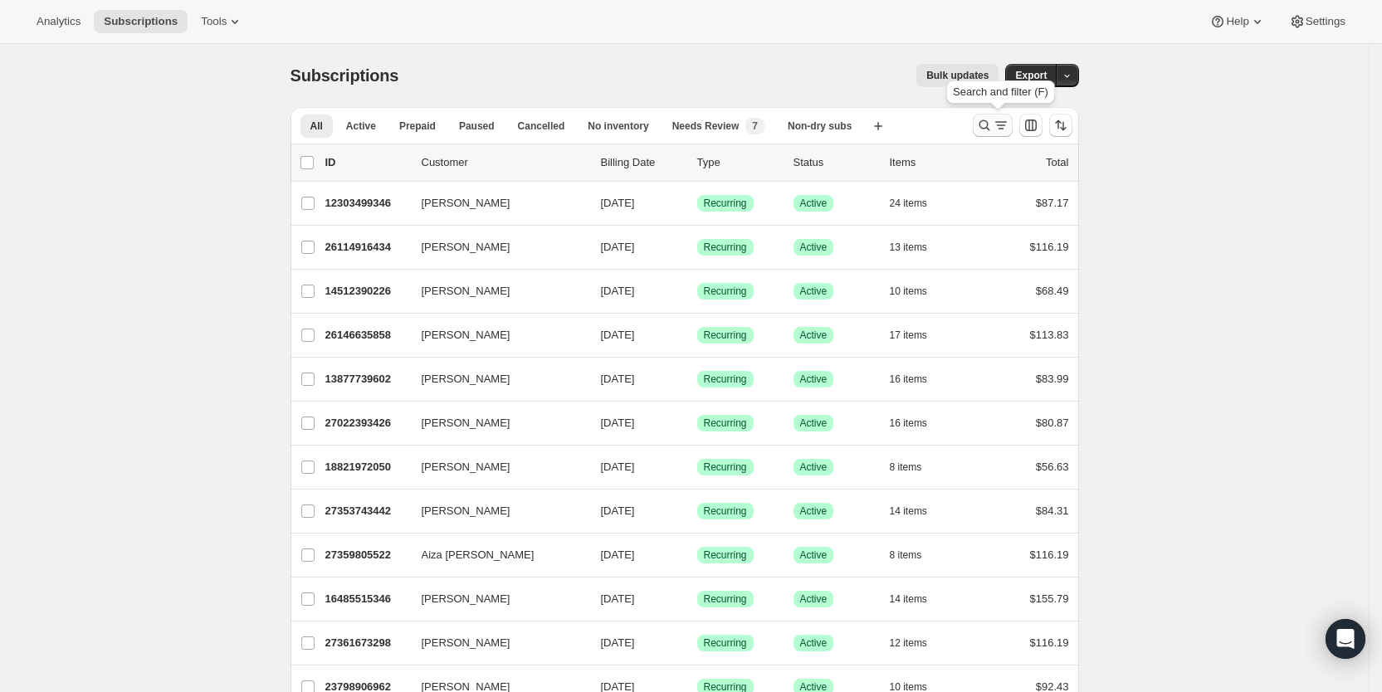
click at [992, 122] on icon "Search and filter results" at bounding box center [984, 125] width 17 height 17
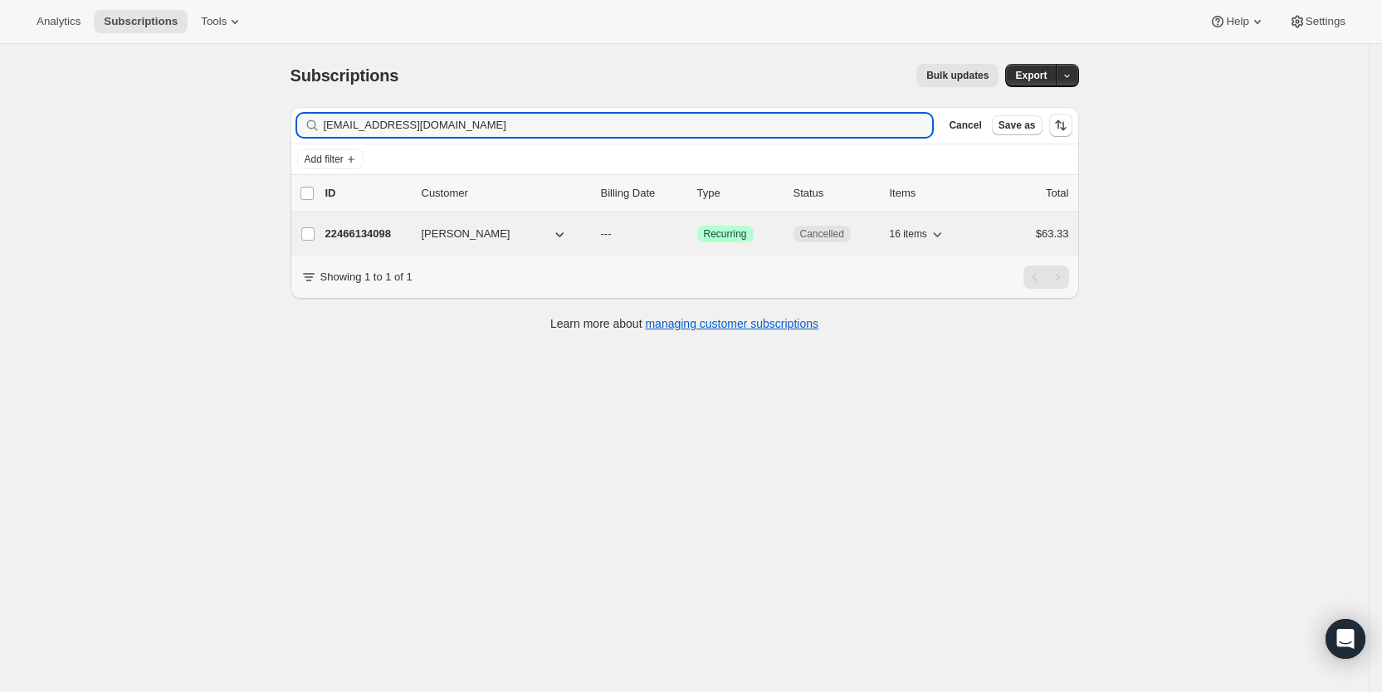
type input "[EMAIL_ADDRESS][DOMAIN_NAME]"
click at [608, 233] on span "---" at bounding box center [606, 233] width 11 height 12
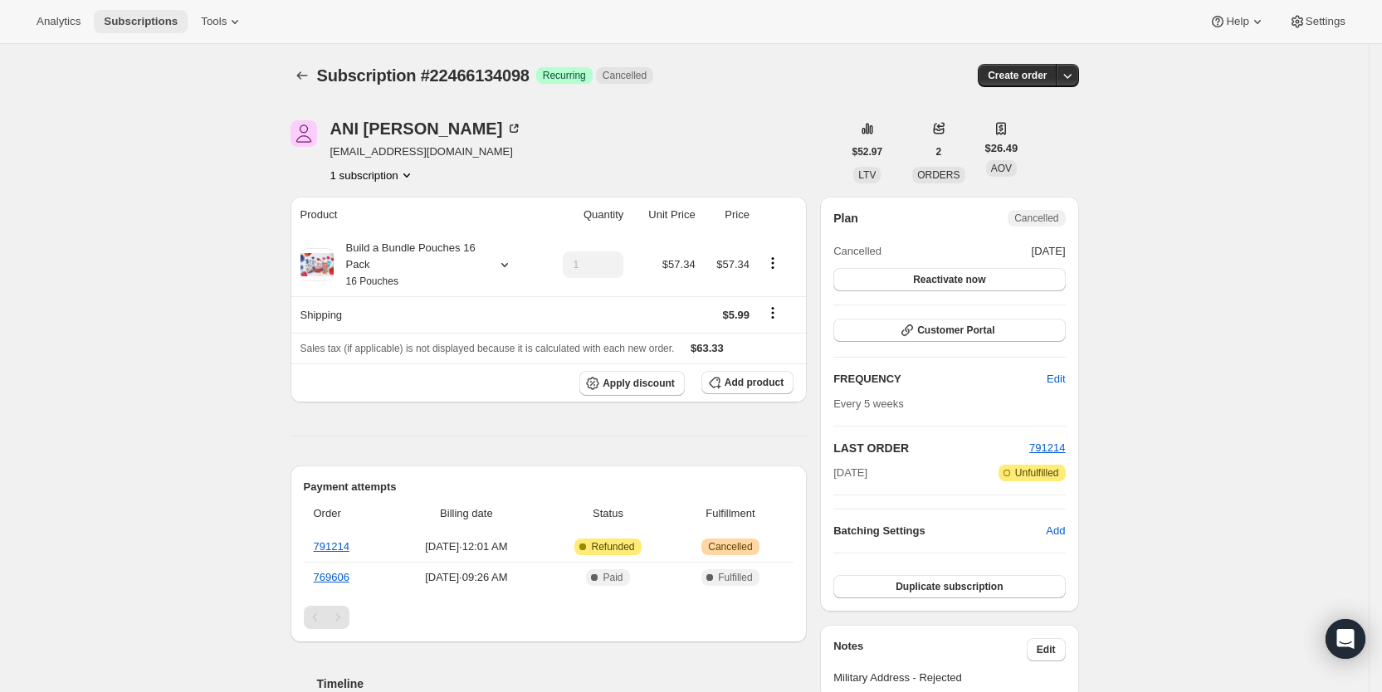
click at [124, 16] on span "Subscriptions" at bounding box center [141, 21] width 74 height 13
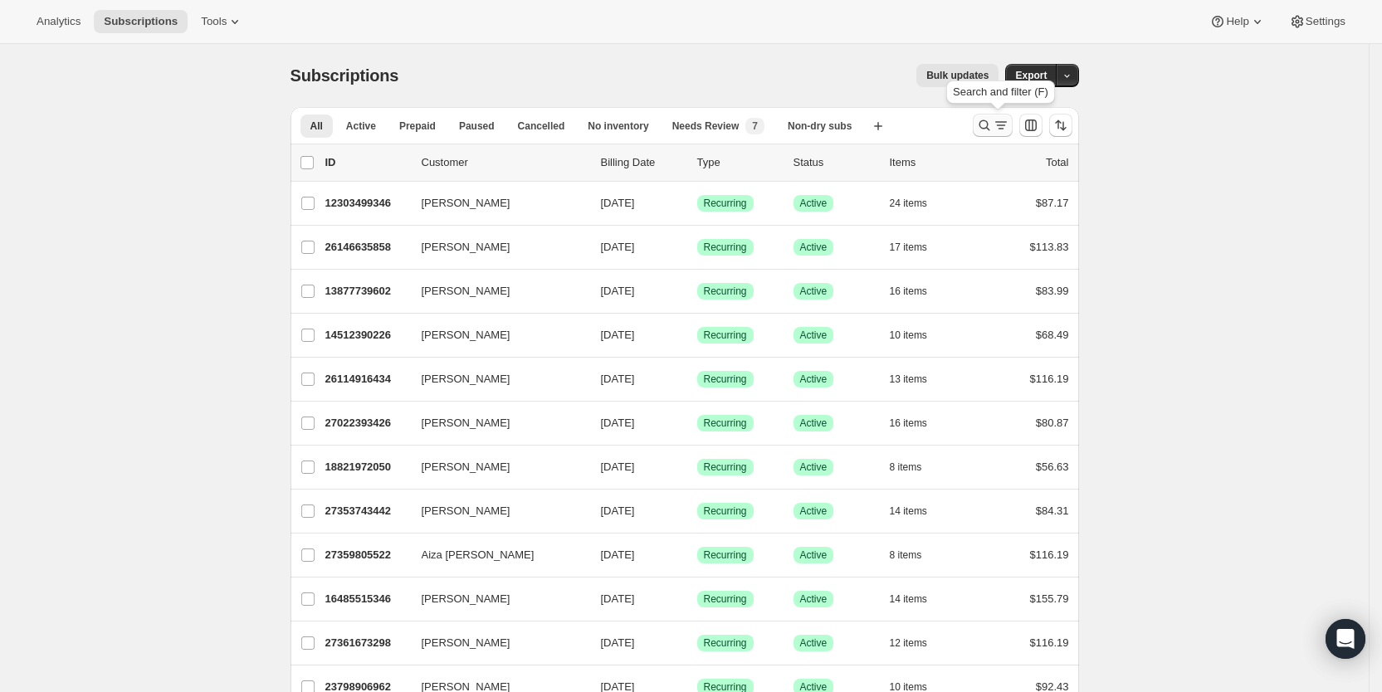
click at [1001, 123] on icon "Search and filter results" at bounding box center [1001, 125] width 17 height 17
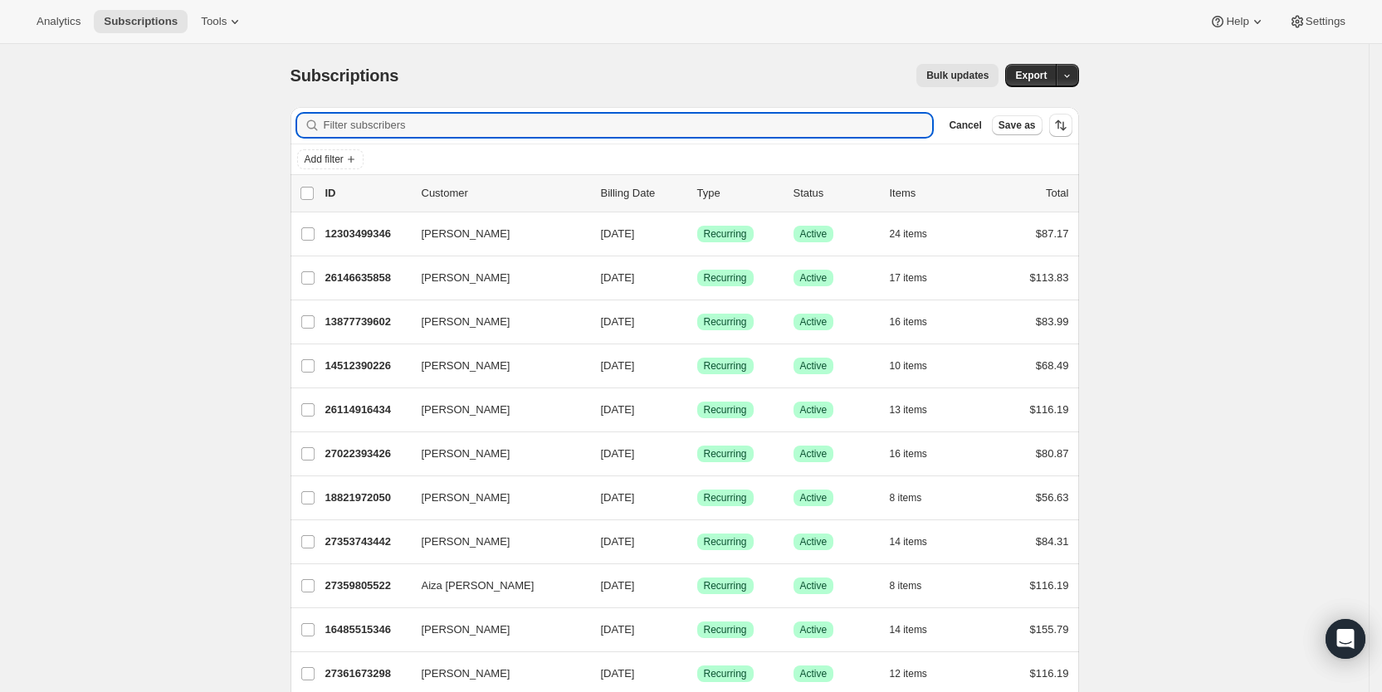
paste input "[PERSON_NAME][EMAIL_ADDRESS][PERSON_NAME][DOMAIN_NAME]"
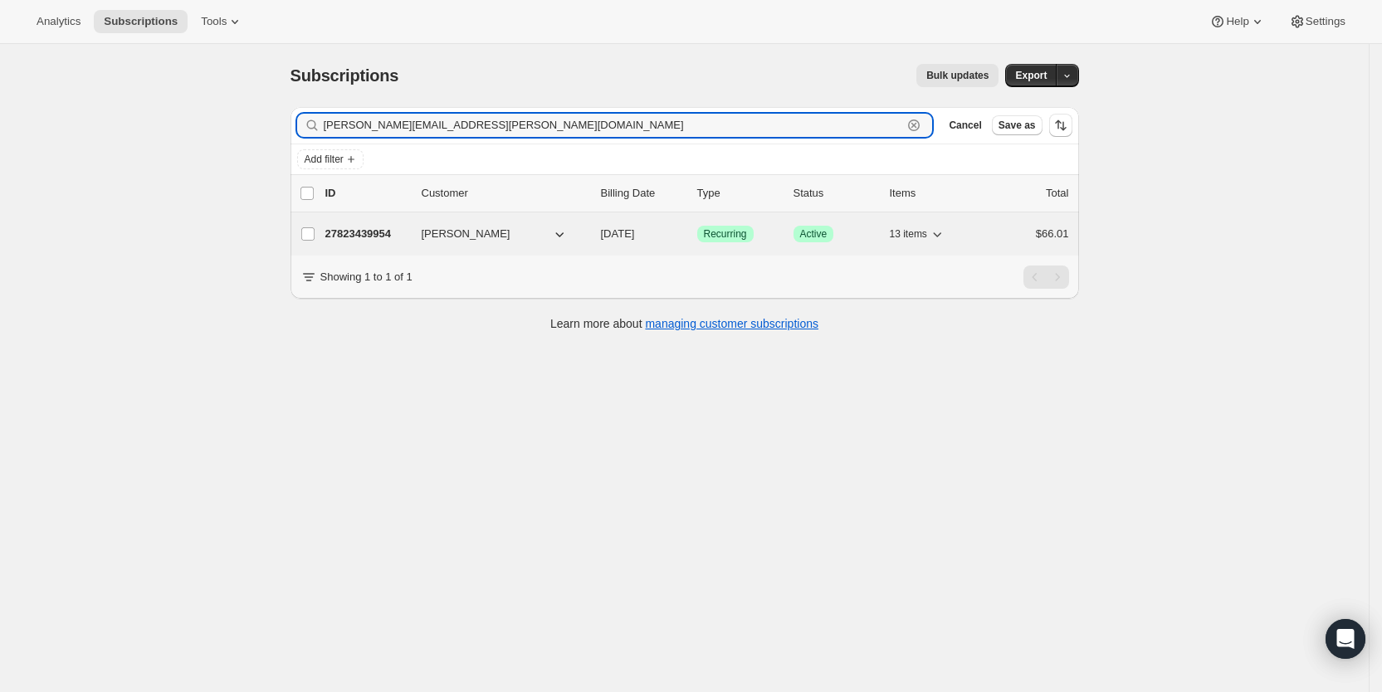
type input "[PERSON_NAME][EMAIL_ADDRESS][PERSON_NAME][DOMAIN_NAME]"
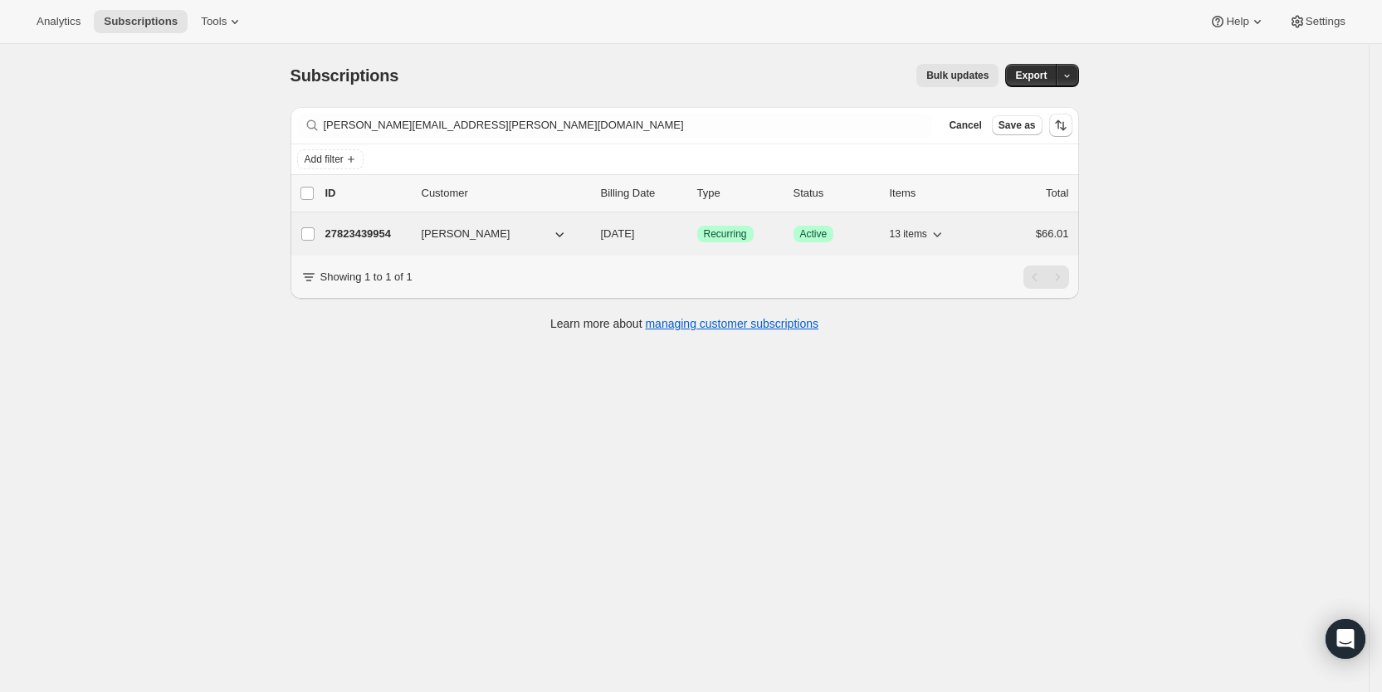
click at [635, 236] on span "[DATE]" at bounding box center [618, 233] width 34 height 12
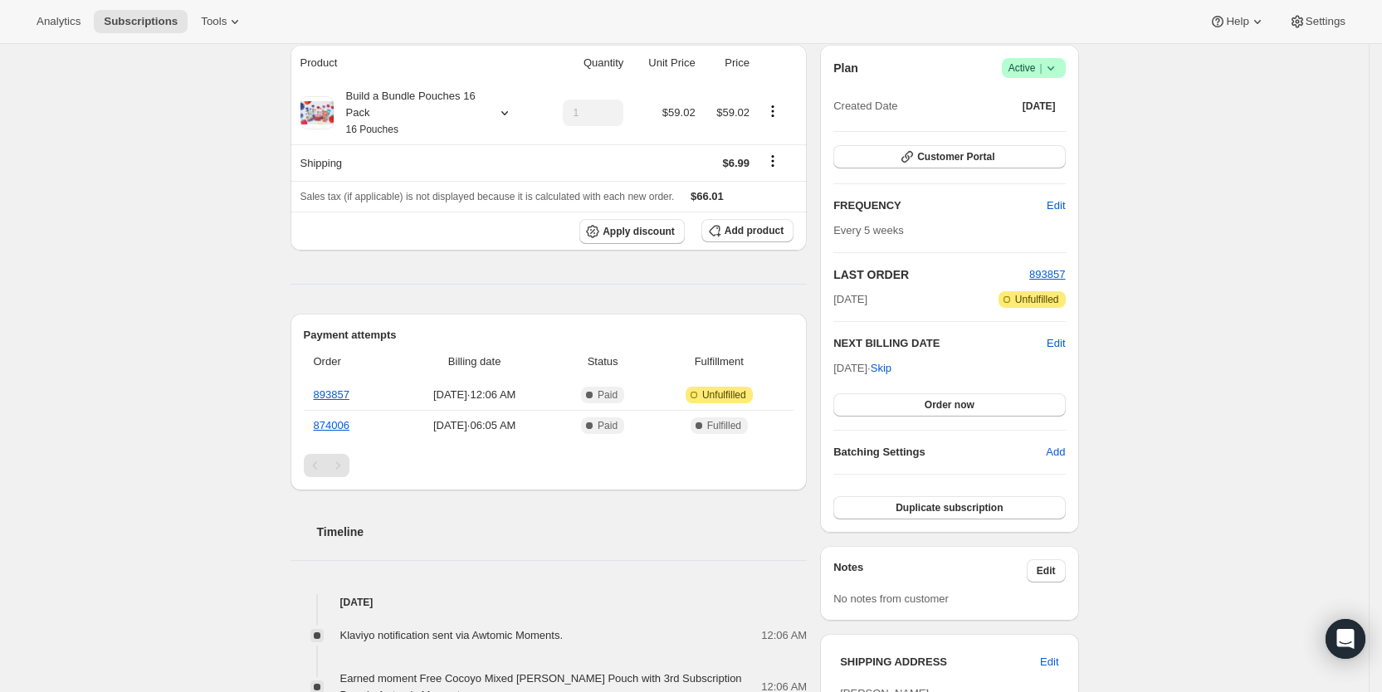
scroll to position [128, 0]
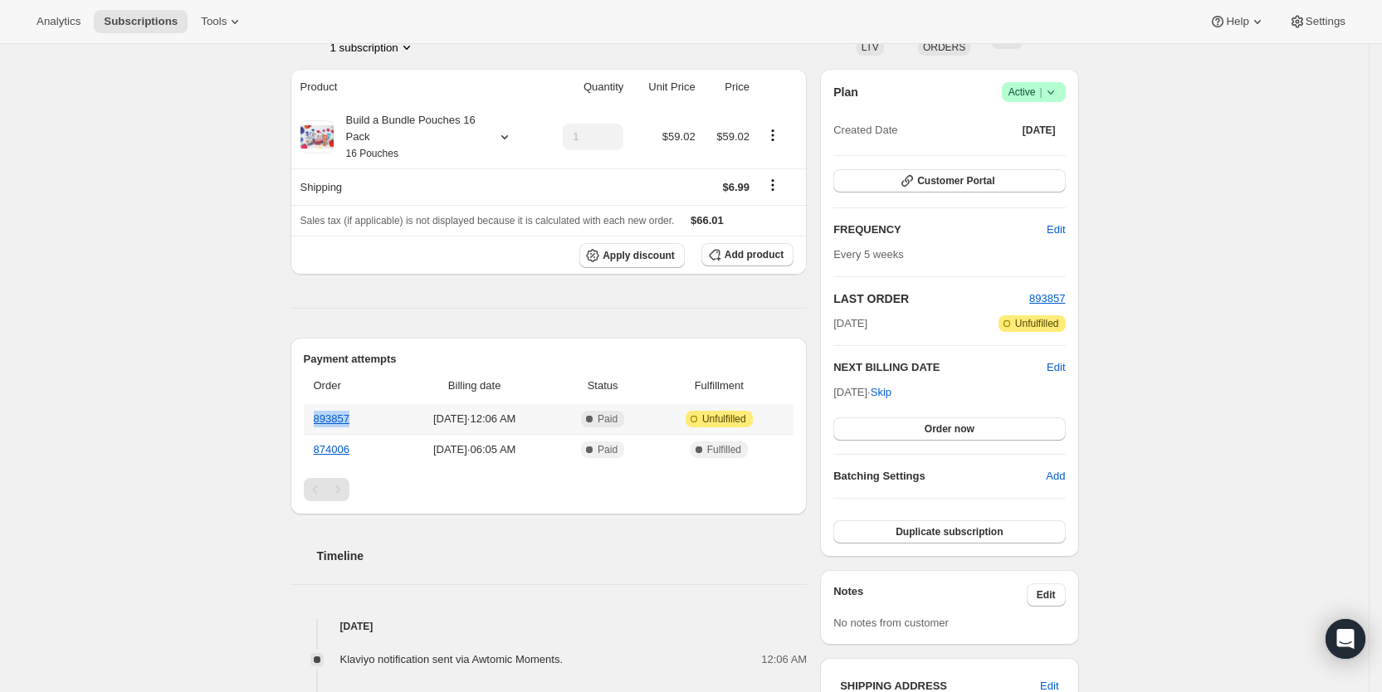
drag, startPoint x: 368, startPoint y: 416, endPoint x: 314, endPoint y: 421, distance: 55.0
click at [314, 421] on th "893857" at bounding box center [349, 419] width 90 height 30
copy link "893857"
click at [1056, 89] on icon at bounding box center [1050, 92] width 17 height 17
click at [1042, 144] on button "Cancel subscription" at bounding box center [1040, 152] width 104 height 27
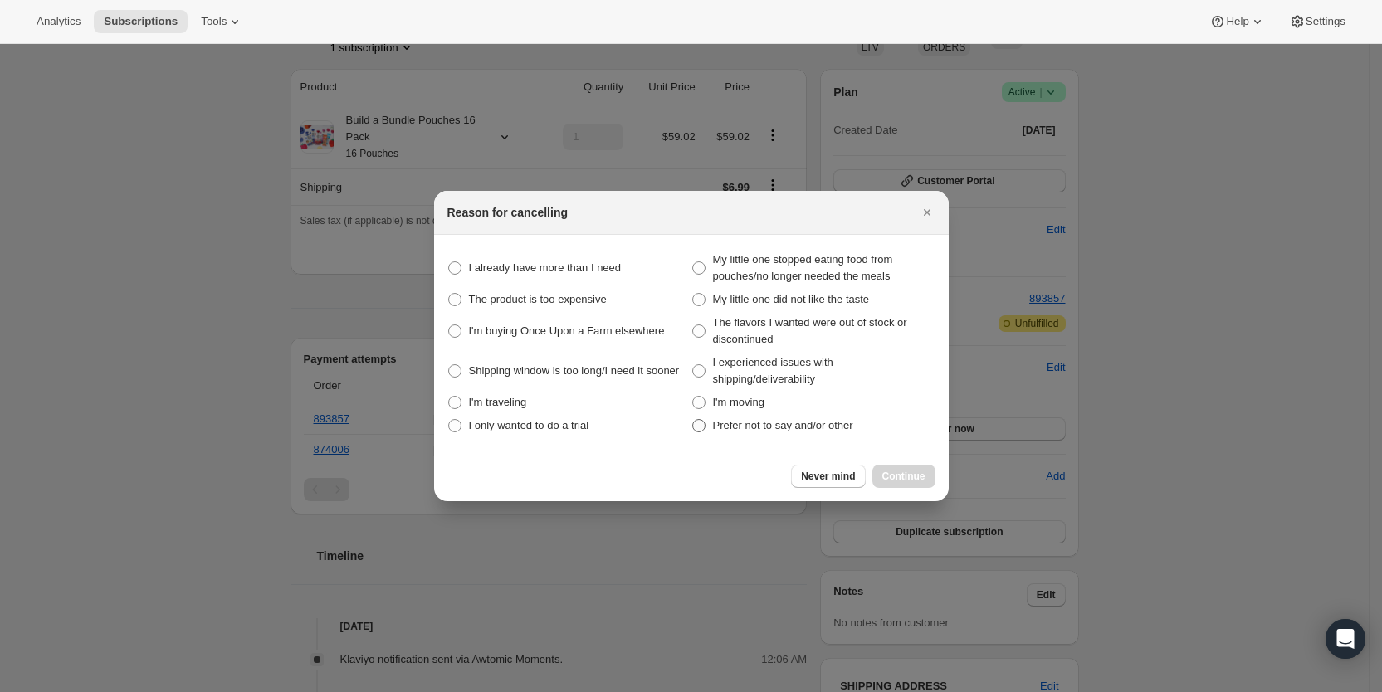
click at [724, 422] on span "Prefer not to say and/or other" at bounding box center [783, 425] width 140 height 12
click at [693, 420] on other "Prefer not to say and/or other" at bounding box center [692, 419] width 1 height 1
radio other "true"
click at [895, 476] on span "Continue" at bounding box center [903, 476] width 43 height 13
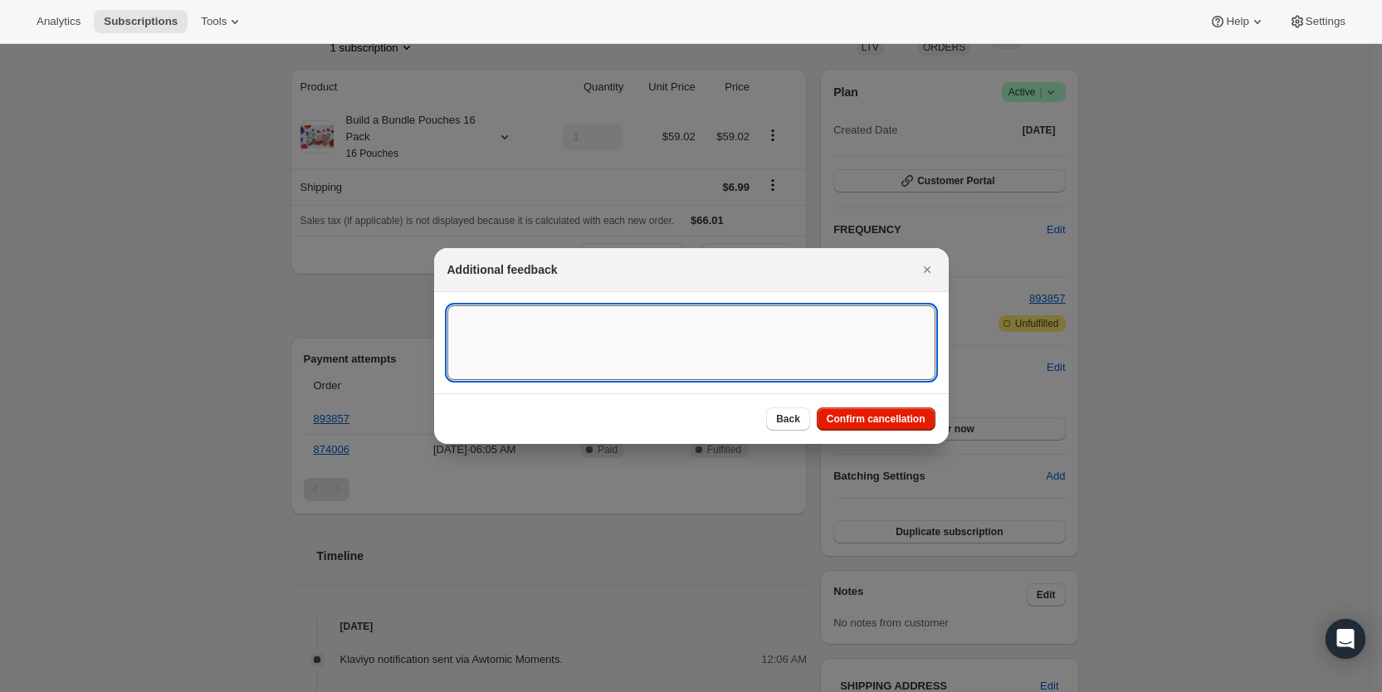
click at [525, 324] on textarea ":r3s7:" at bounding box center [691, 342] width 488 height 75
type textarea "customer , SY"
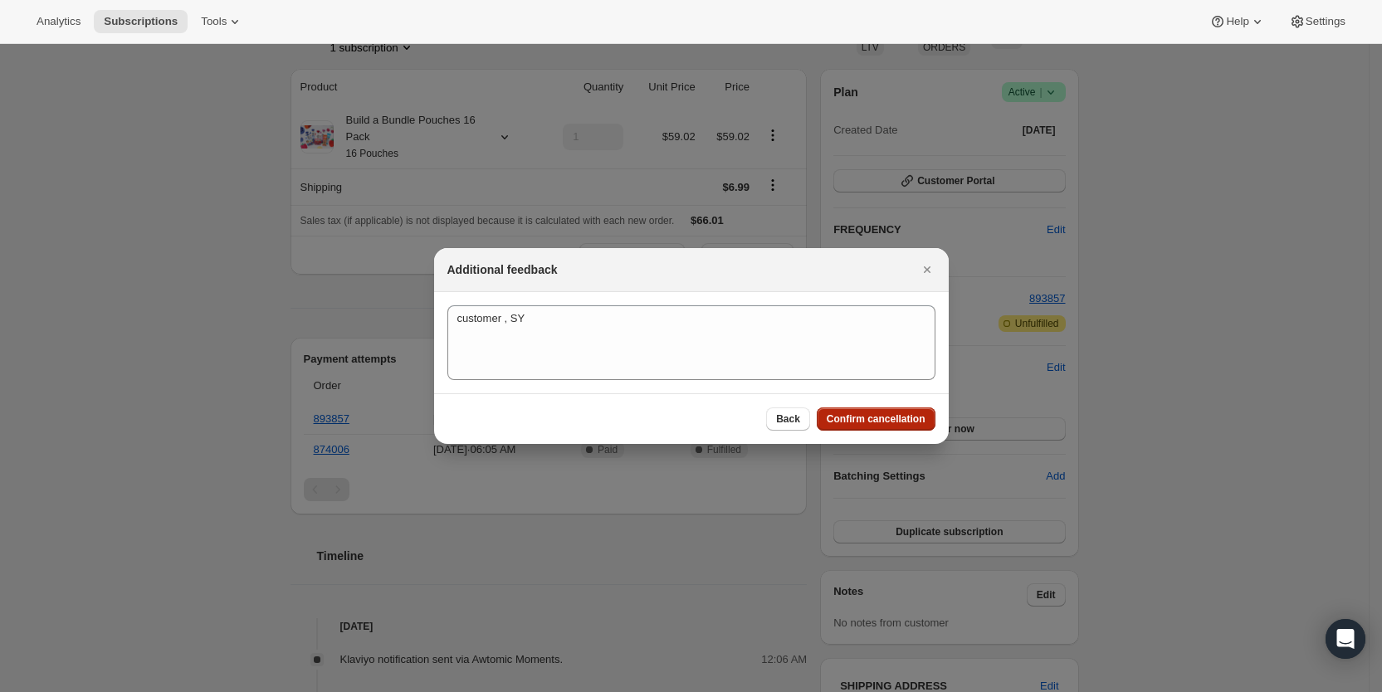
click at [878, 411] on button "Confirm cancellation" at bounding box center [876, 418] width 119 height 23
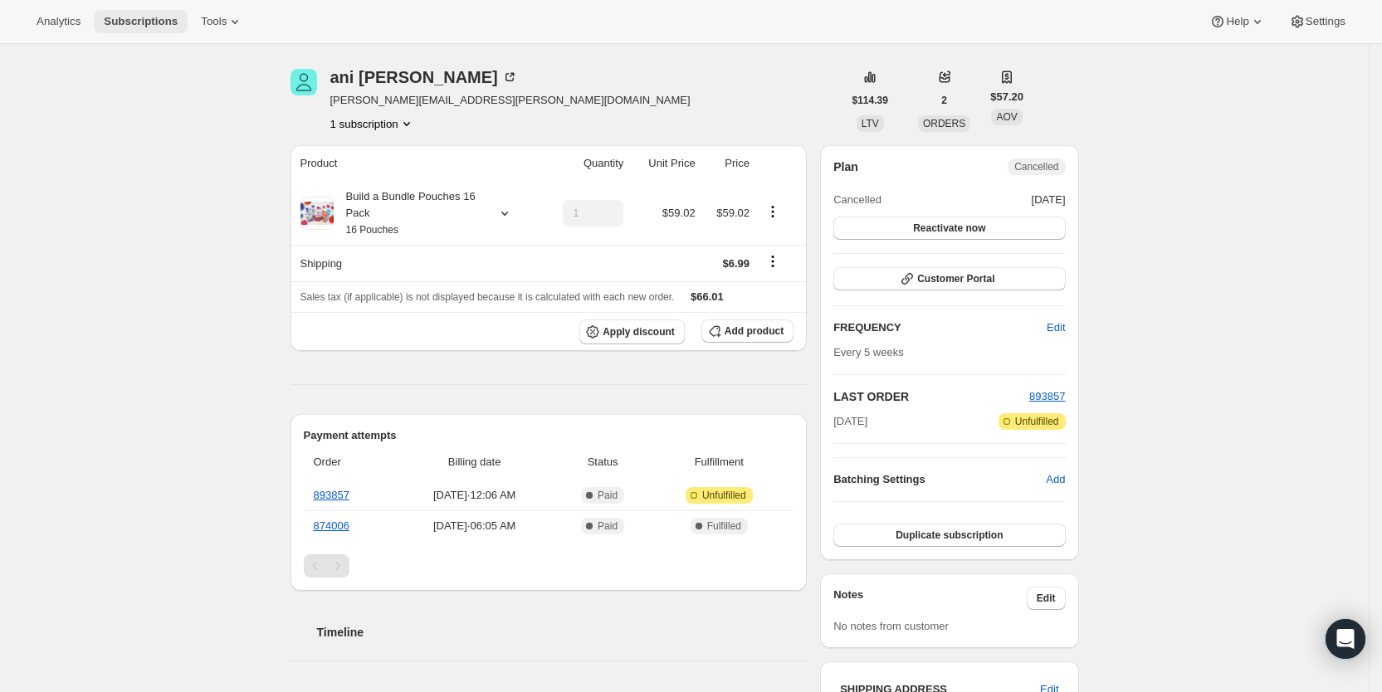
click at [136, 26] on span "Subscriptions" at bounding box center [141, 21] width 74 height 13
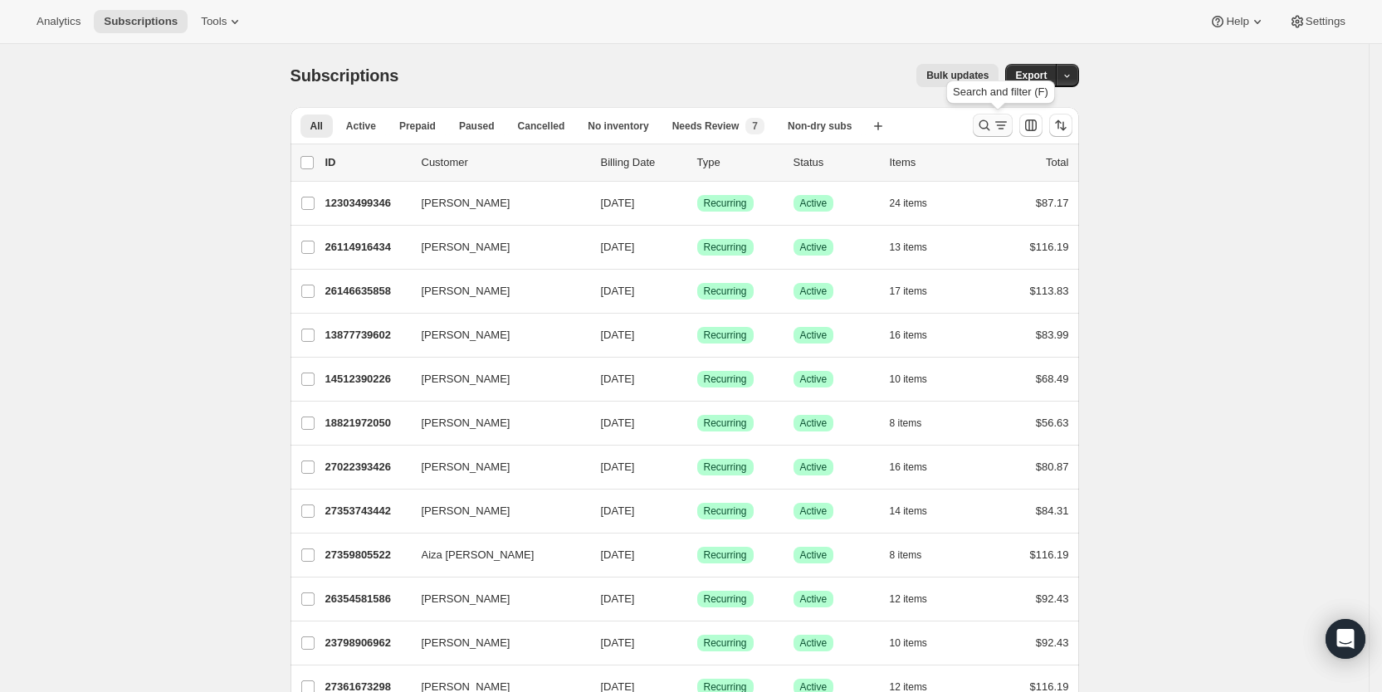
click at [1001, 124] on icon "Search and filter results" at bounding box center [1001, 125] width 17 height 17
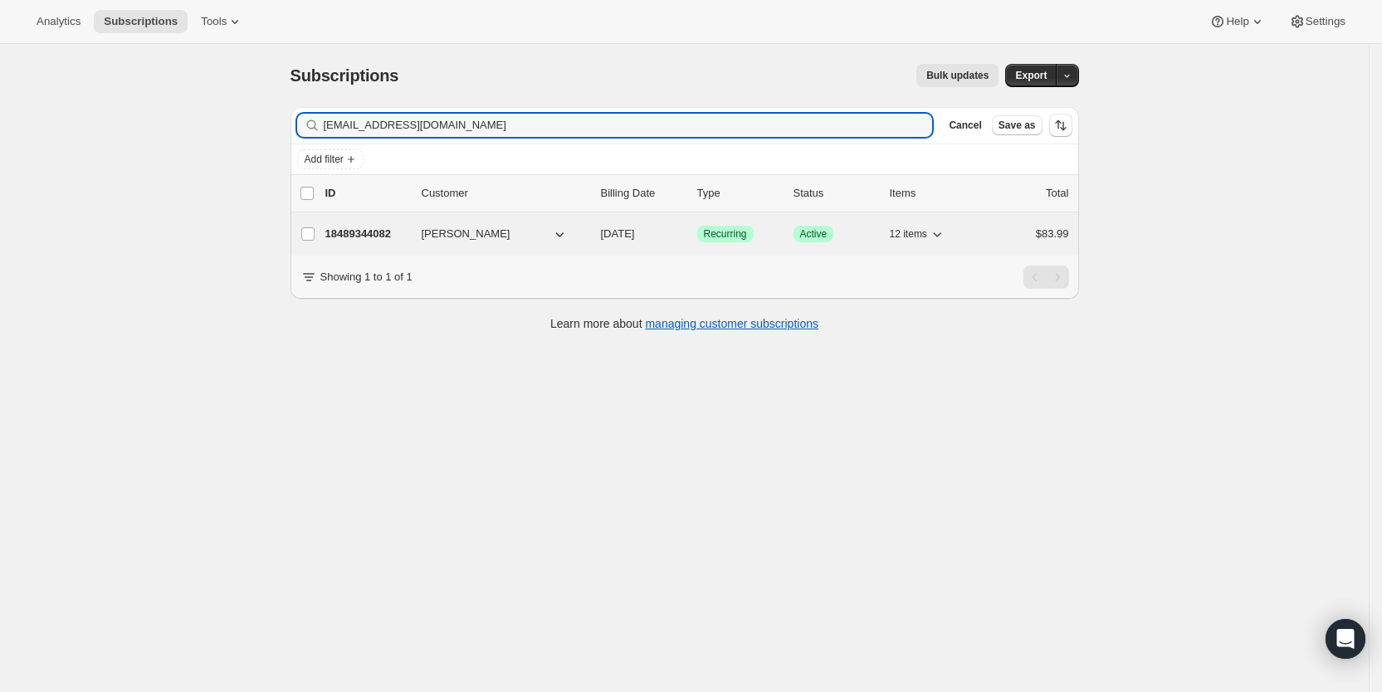
type input "[EMAIL_ADDRESS][DOMAIN_NAME]"
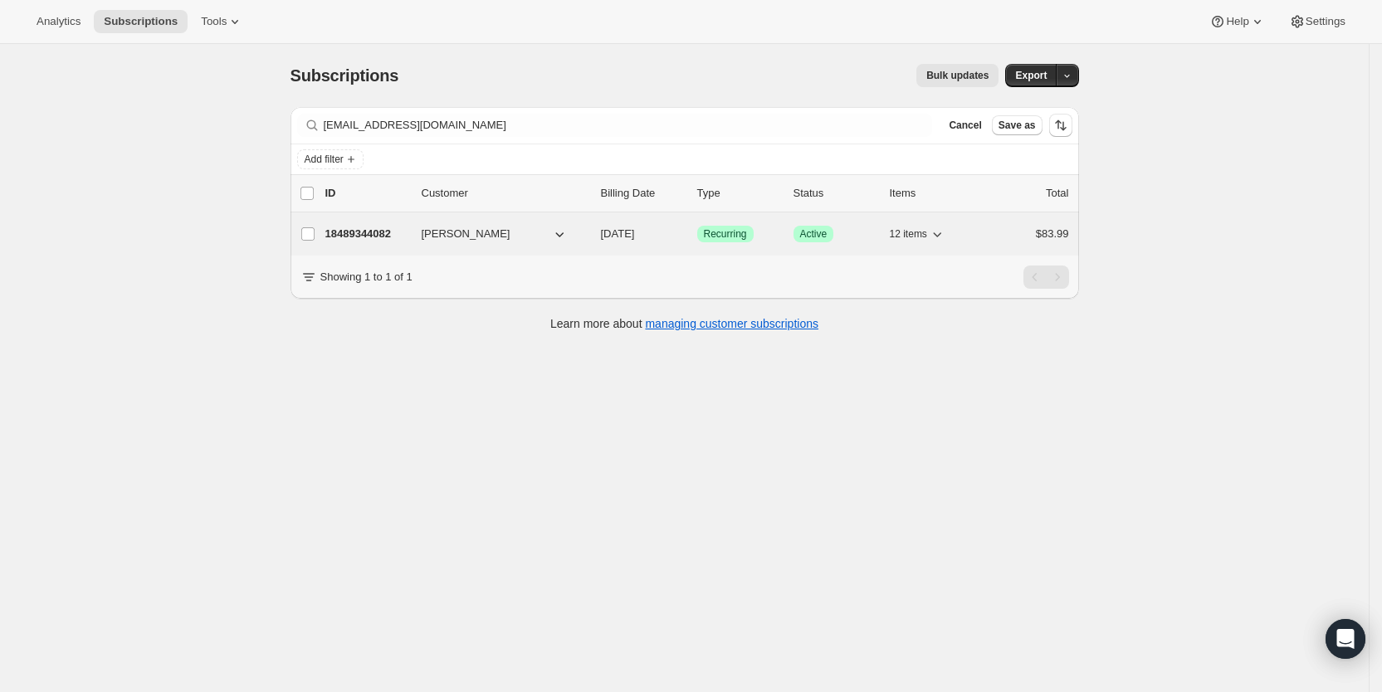
click at [635, 234] on span "[DATE]" at bounding box center [618, 233] width 34 height 12
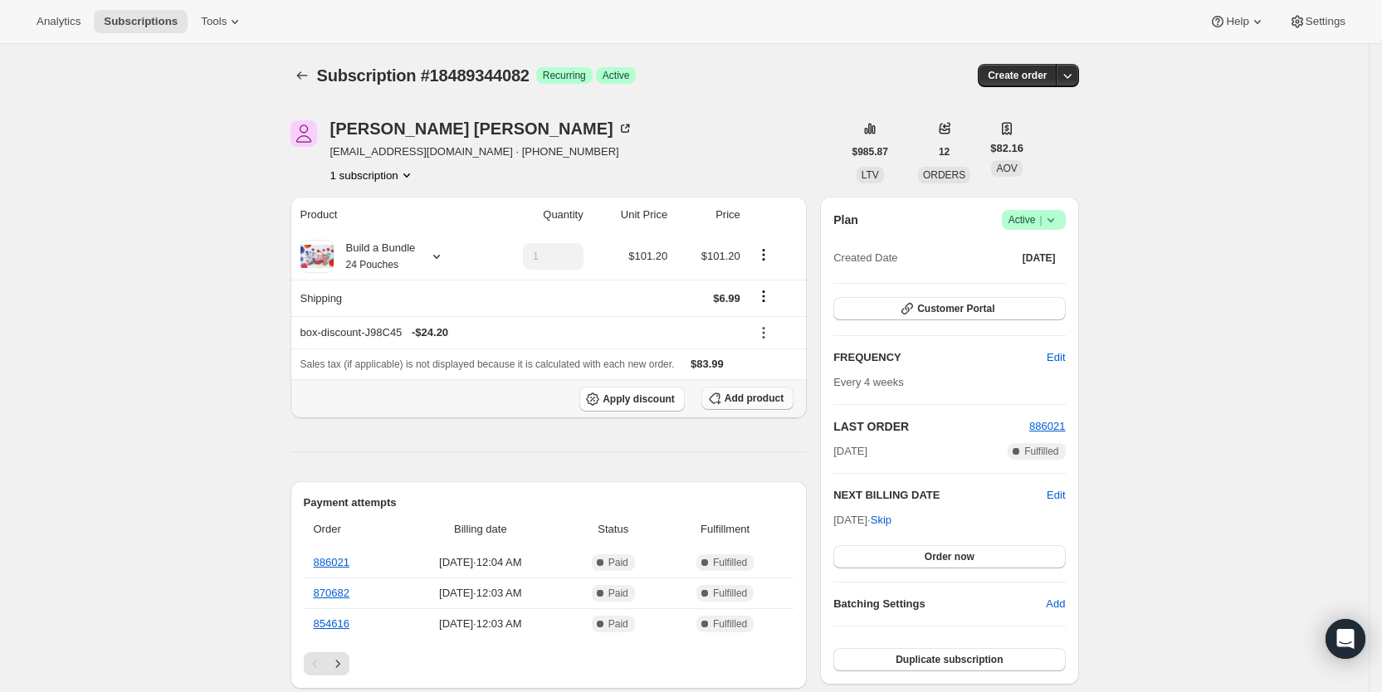
click at [764, 401] on span "Add product" at bounding box center [753, 398] width 59 height 13
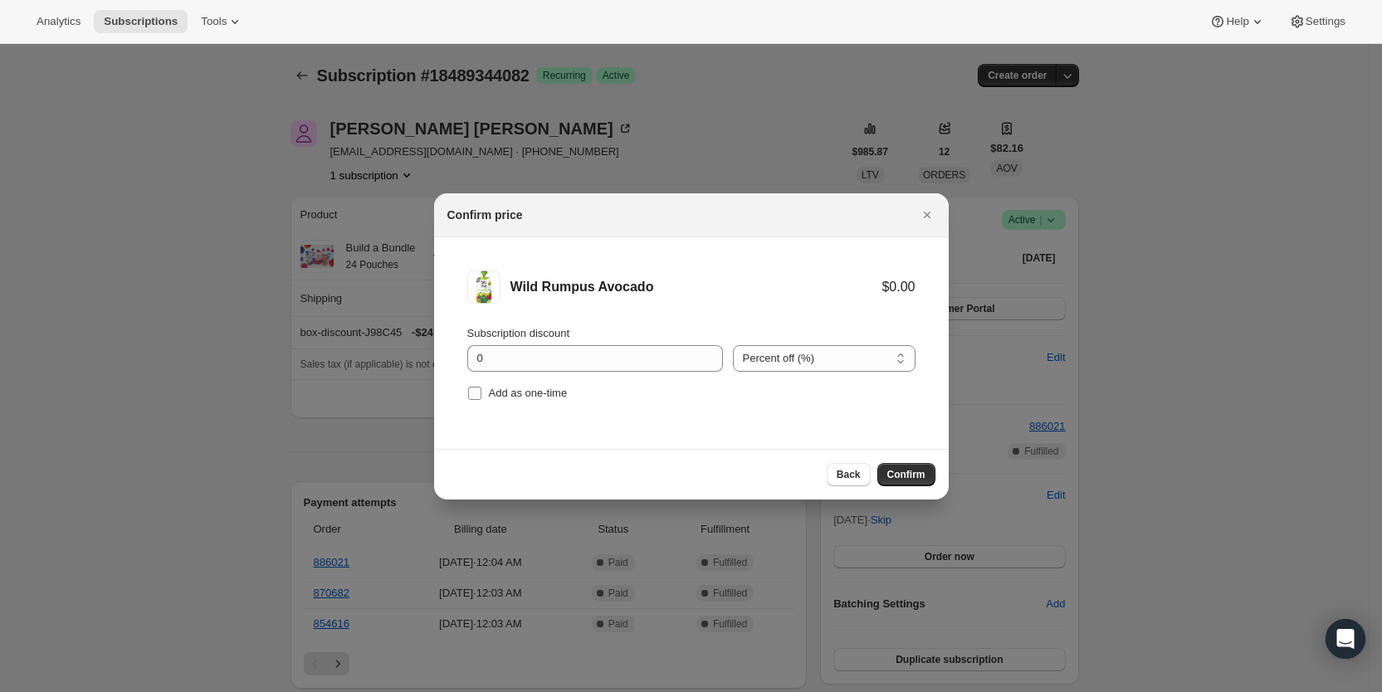
click at [477, 395] on input "Add as one-time" at bounding box center [474, 393] width 13 height 13
checkbox input "true"
click at [896, 467] on button "Confirm" at bounding box center [906, 474] width 58 height 23
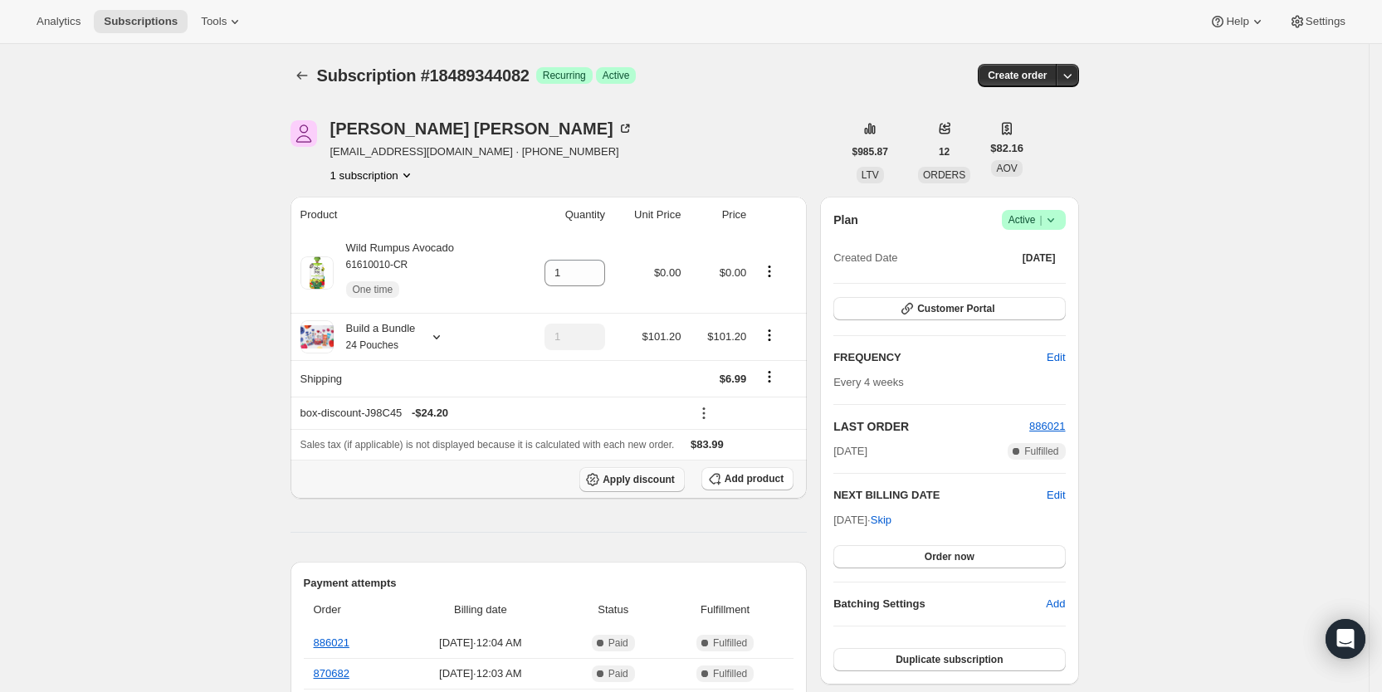
click at [656, 474] on span "Apply discount" at bounding box center [639, 479] width 72 height 13
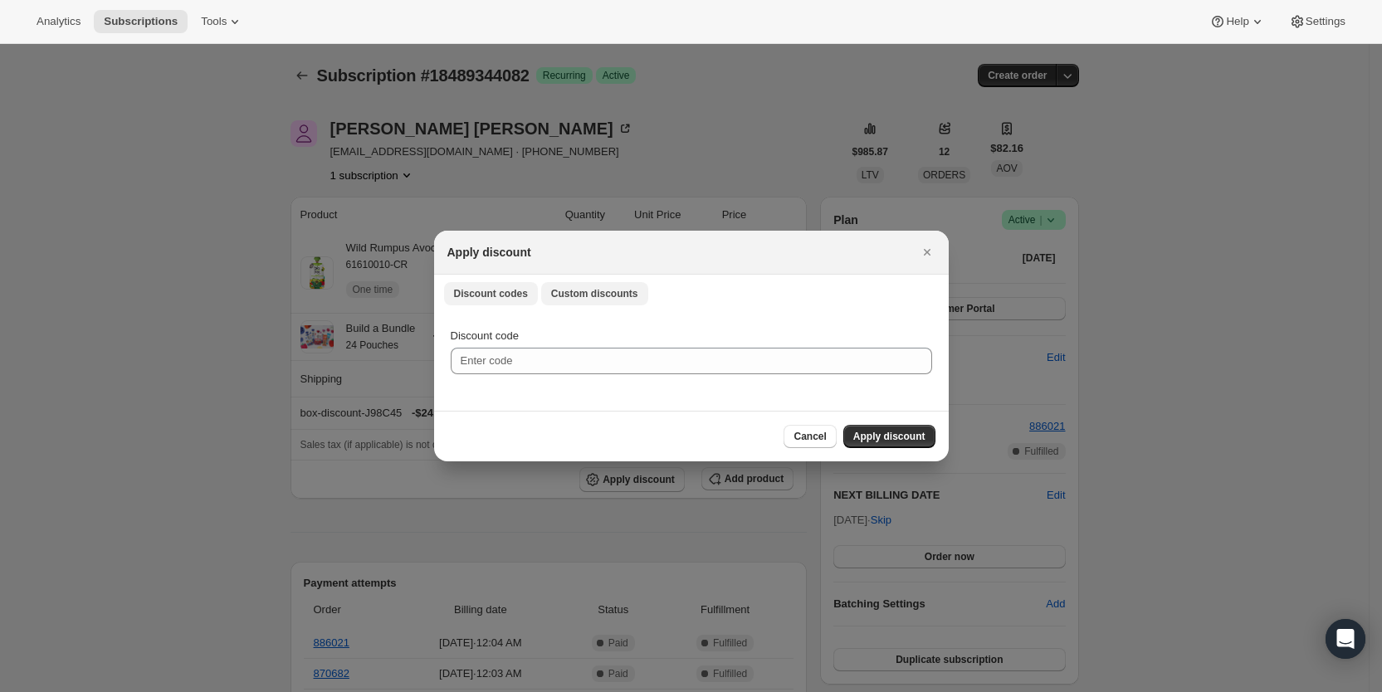
click at [584, 300] on span "Custom discounts" at bounding box center [594, 293] width 87 height 13
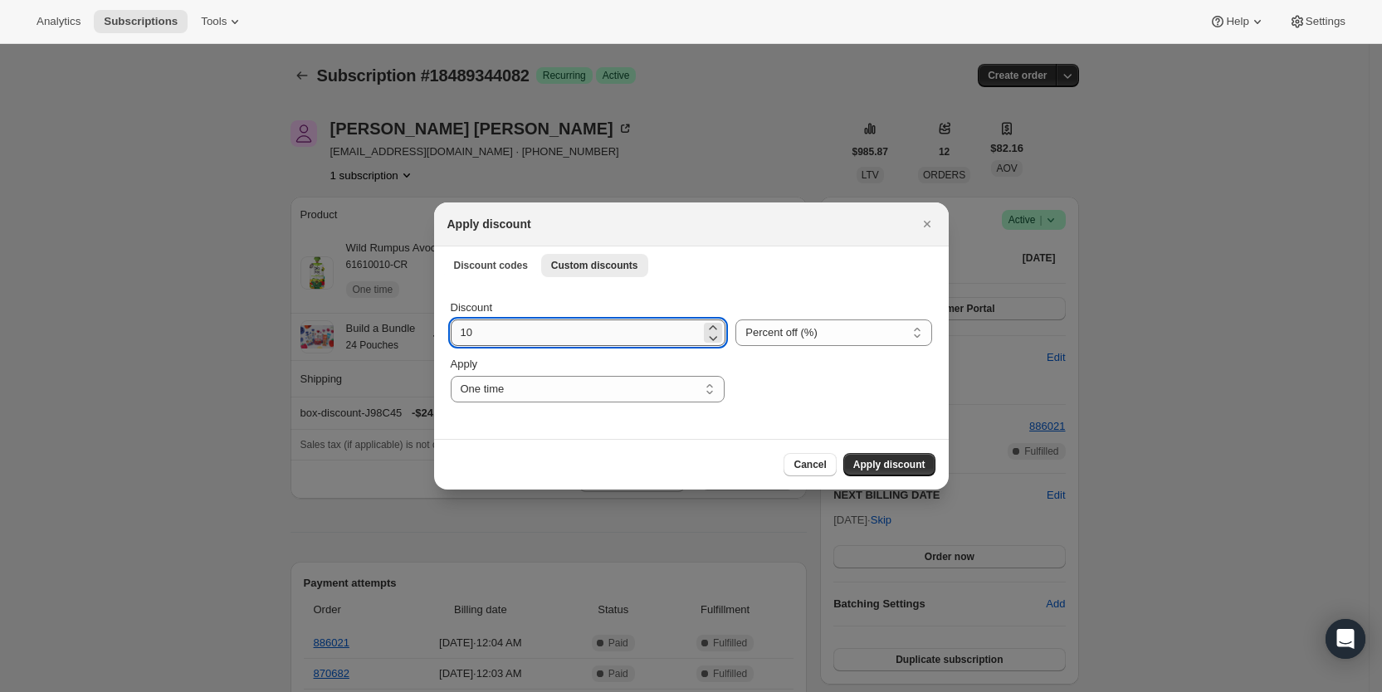
drag, startPoint x: 479, startPoint y: 335, endPoint x: 461, endPoint y: 336, distance: 18.3
click at [461, 336] on input "10" at bounding box center [576, 333] width 251 height 27
type input "25"
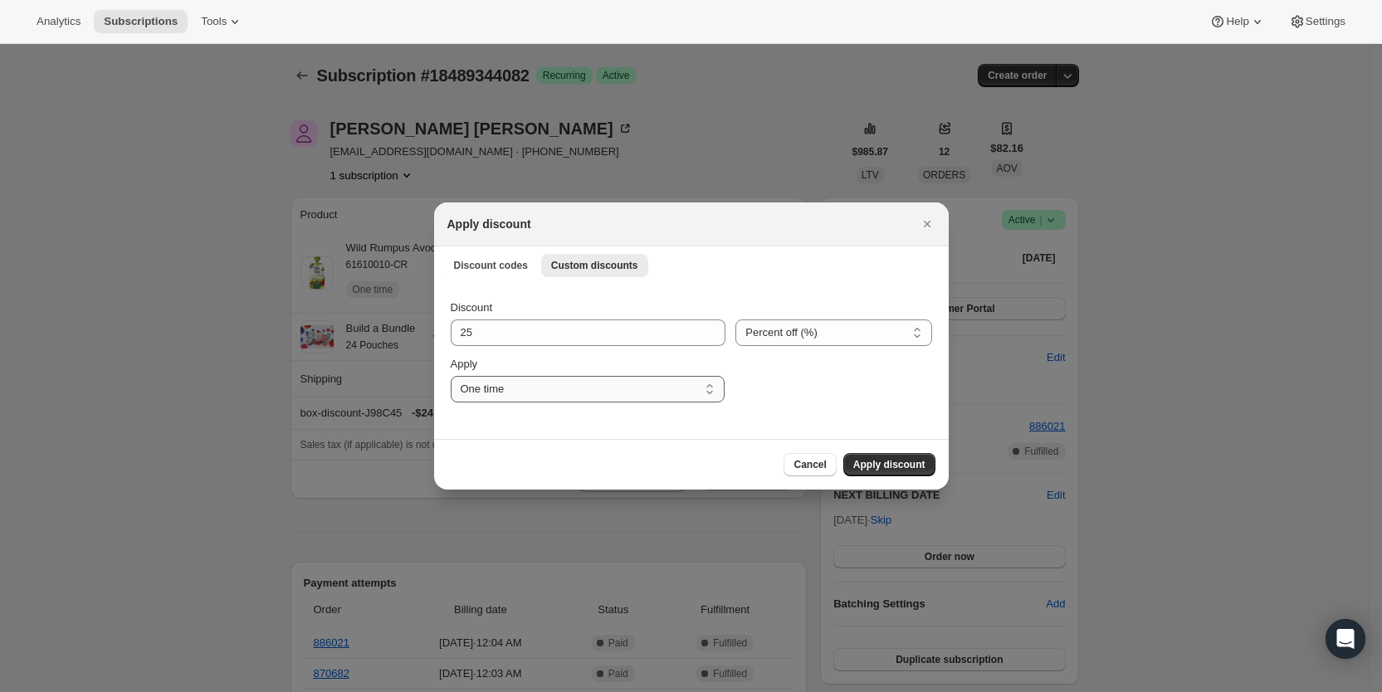
click at [541, 387] on select "One time Specify instances... Indefinitely" at bounding box center [588, 389] width 274 height 27
select select "specific"
click at [451, 376] on select "One time Specify instances... Indefinitely" at bounding box center [588, 389] width 274 height 27
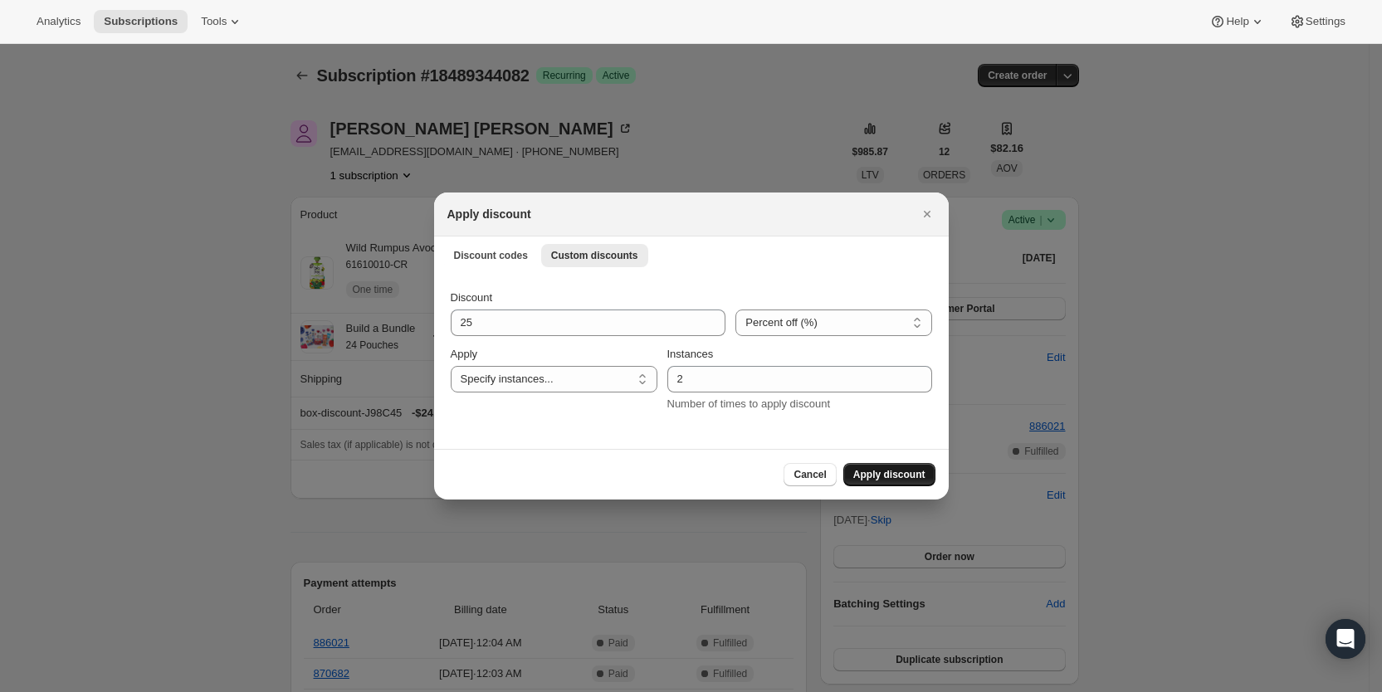
click at [900, 477] on span "Apply discount" at bounding box center [889, 474] width 72 height 13
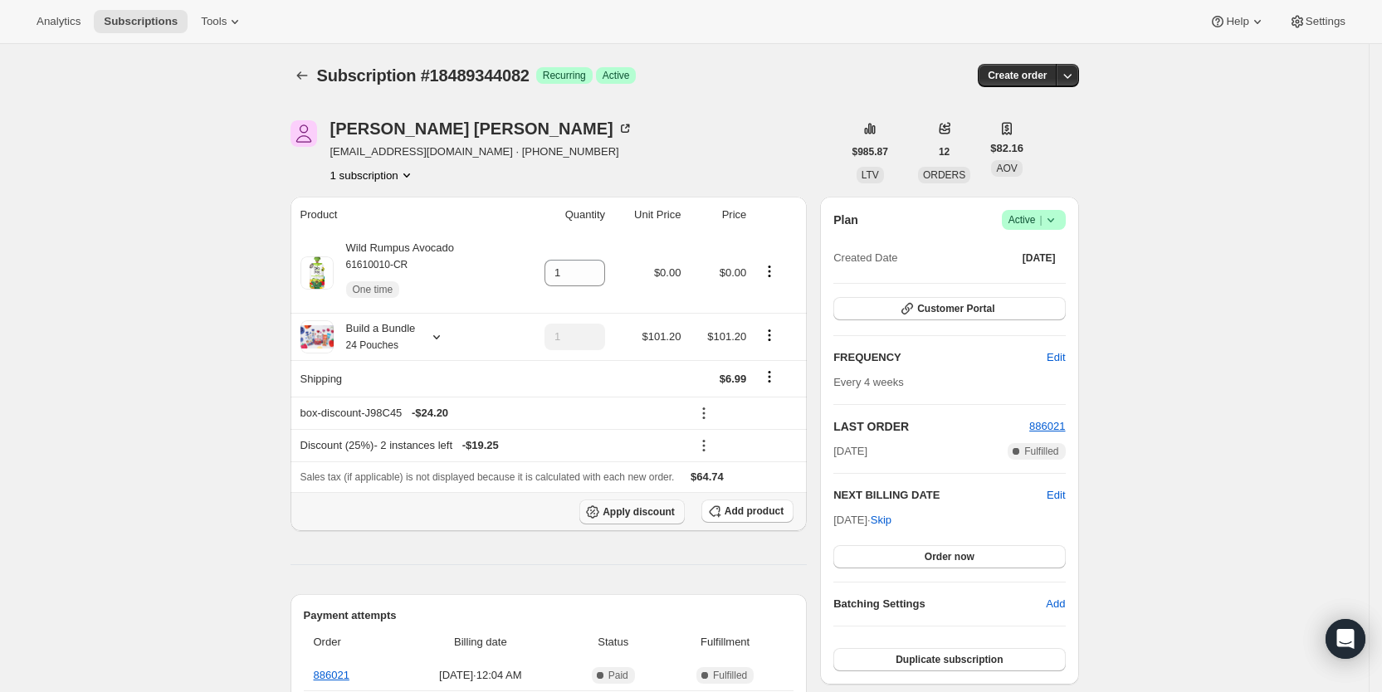
click at [654, 514] on span "Apply discount" at bounding box center [639, 511] width 72 height 13
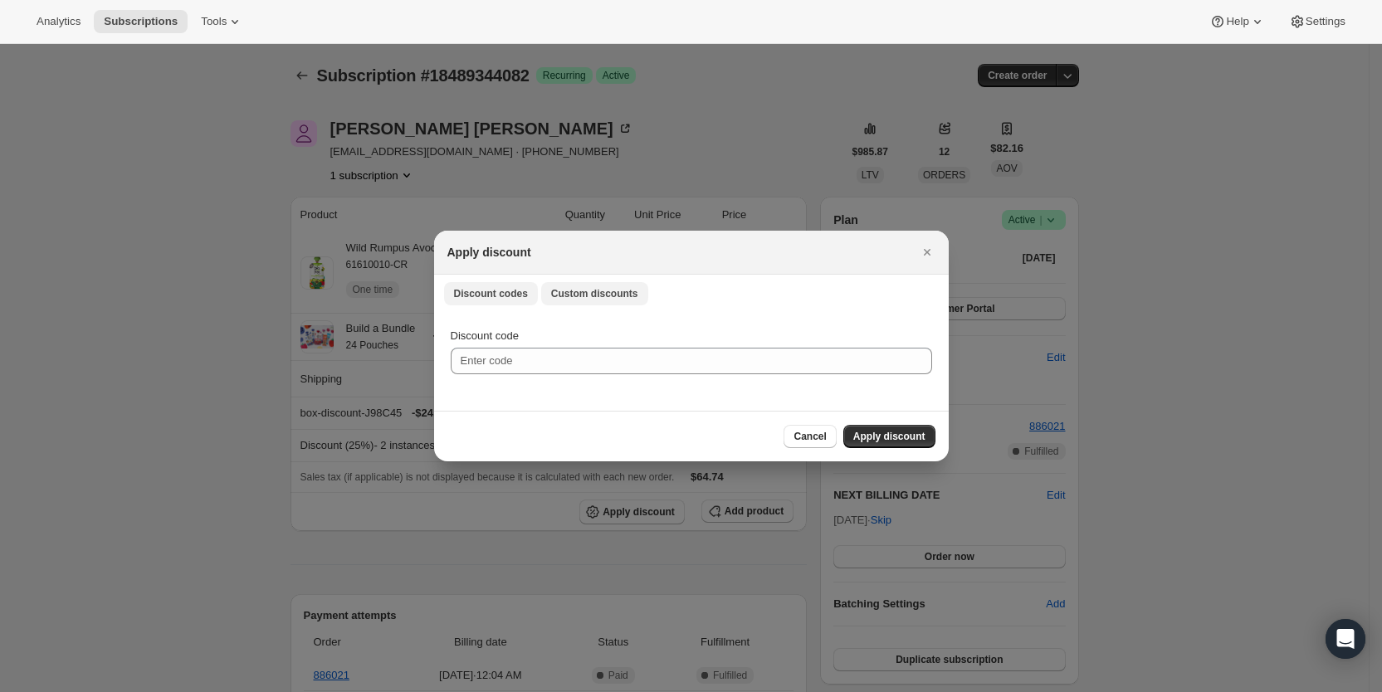
click at [567, 299] on span "Custom discounts" at bounding box center [594, 293] width 87 height 13
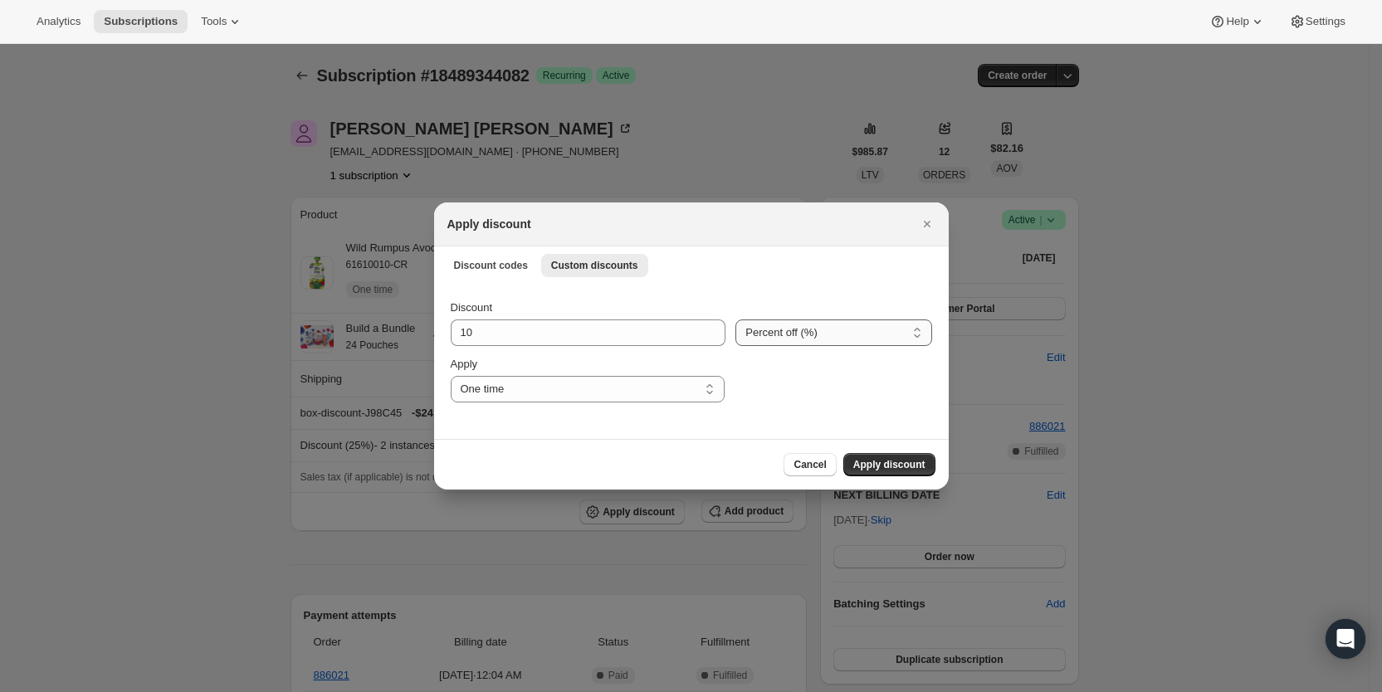
click at [817, 336] on select "Percent off (%) Amount off ($)" at bounding box center [833, 333] width 196 height 27
select select "fixed"
click at [735, 320] on select "Percent off (%) Amount off ($)" at bounding box center [833, 333] width 196 height 27
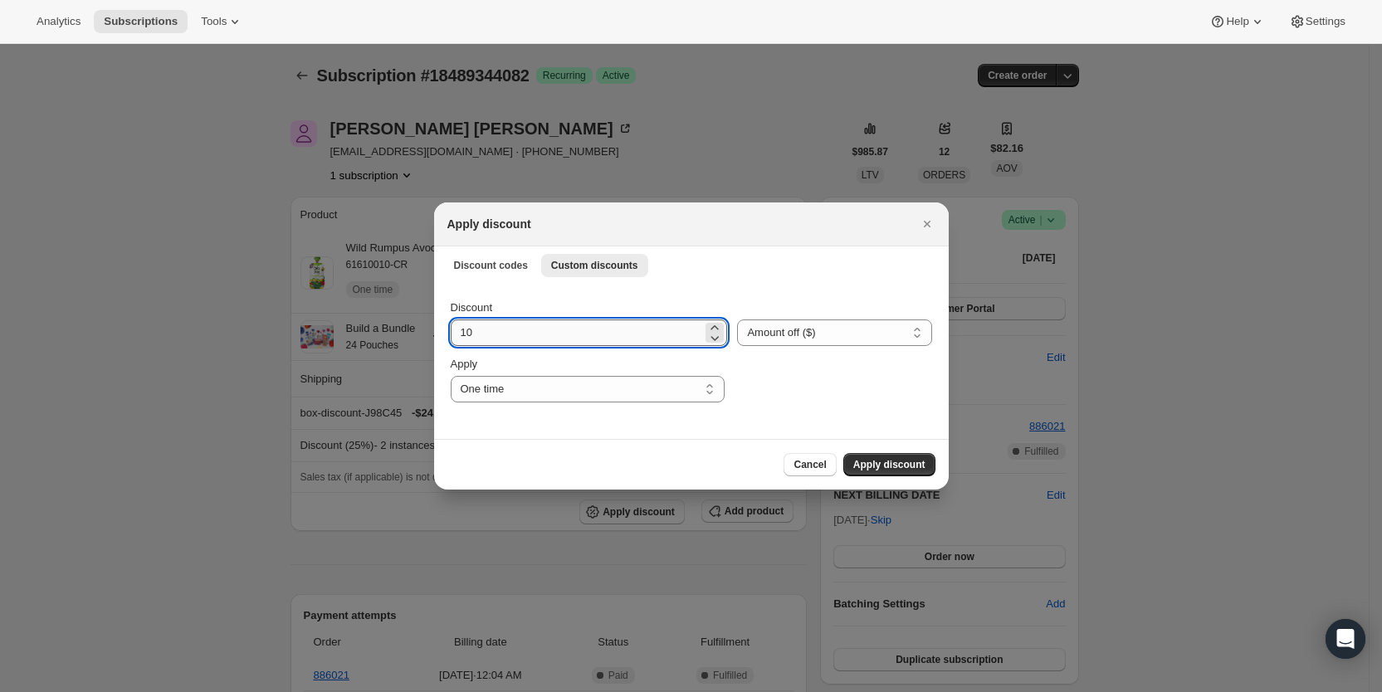
drag, startPoint x: 496, startPoint y: 338, endPoint x: 450, endPoint y: 335, distance: 46.5
click at [451, 335] on input "10" at bounding box center [577, 333] width 252 height 27
type input "6.99"
click at [488, 384] on select "One time Specify instances... Indefinitely" at bounding box center [588, 389] width 274 height 27
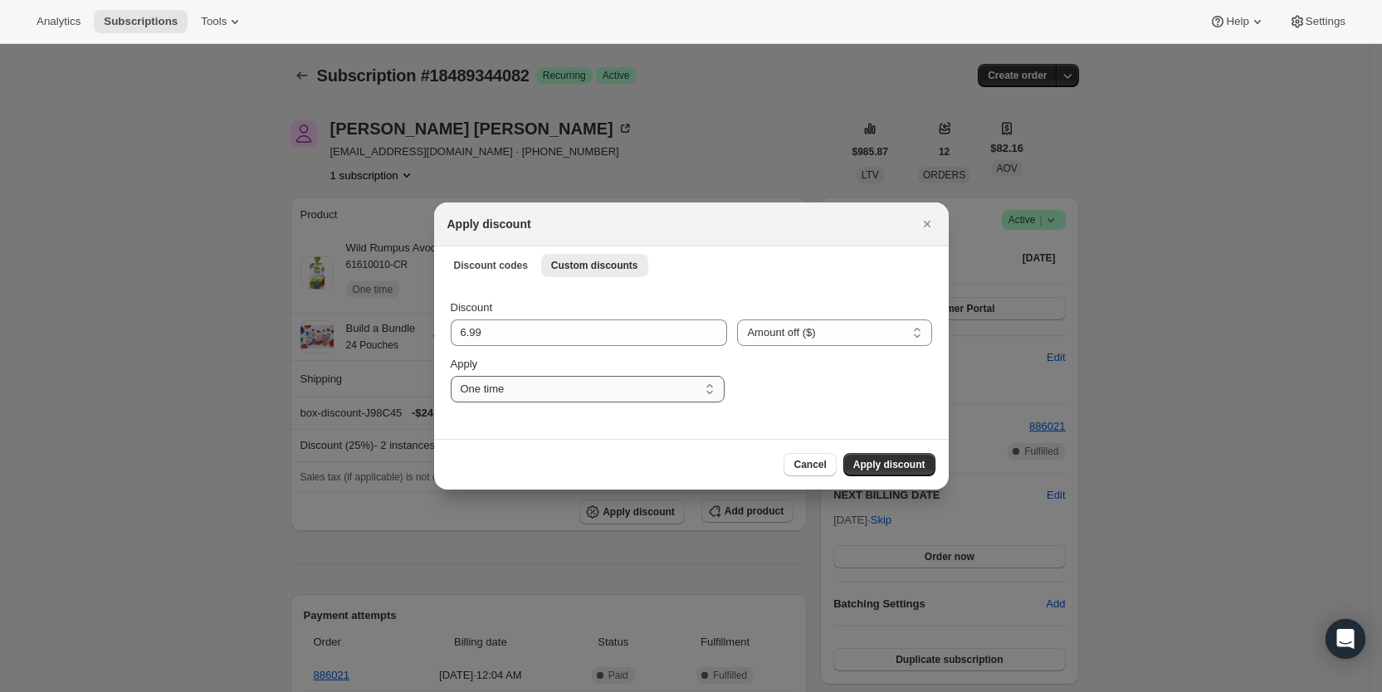
select select "specific"
click at [451, 376] on select "One time Specify instances... Indefinitely" at bounding box center [588, 389] width 274 height 27
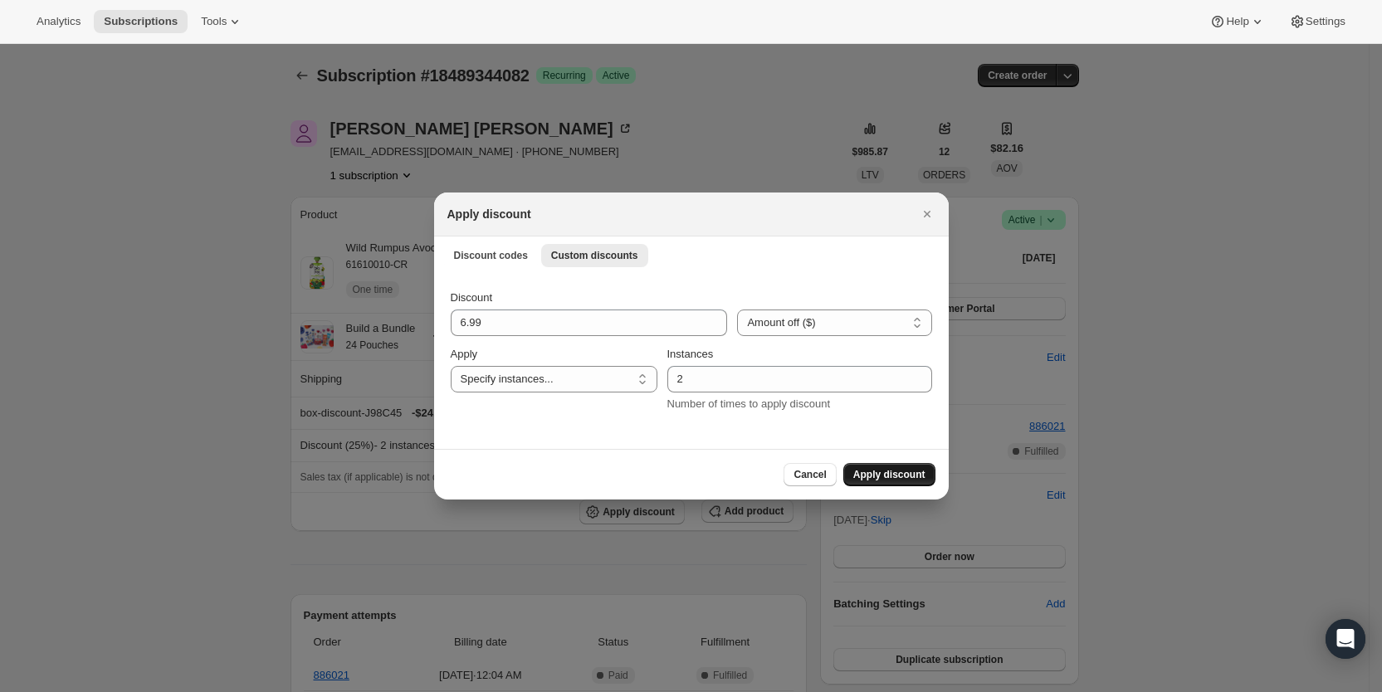
click at [900, 467] on button "Apply discount" at bounding box center [889, 474] width 92 height 23
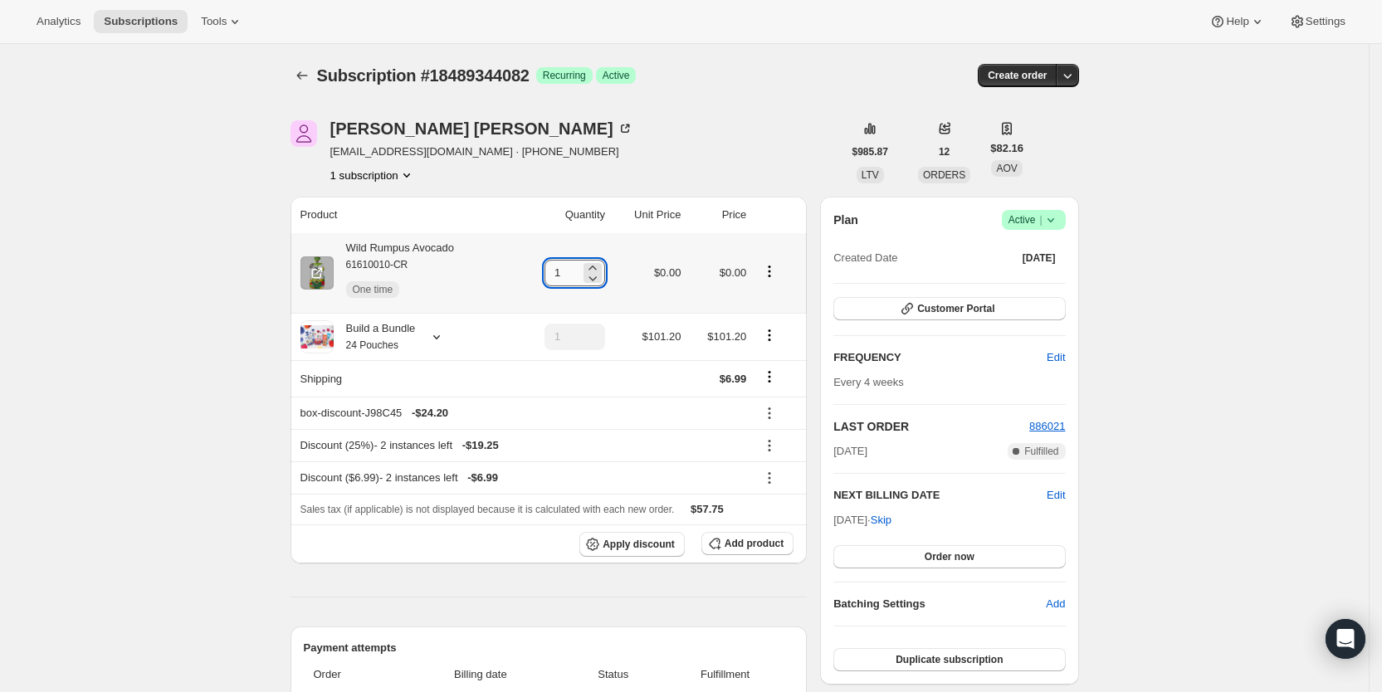
drag, startPoint x: 563, startPoint y: 273, endPoint x: 578, endPoint y: 274, distance: 14.1
click at [578, 274] on input "1" at bounding box center [562, 273] width 36 height 27
type input "3"
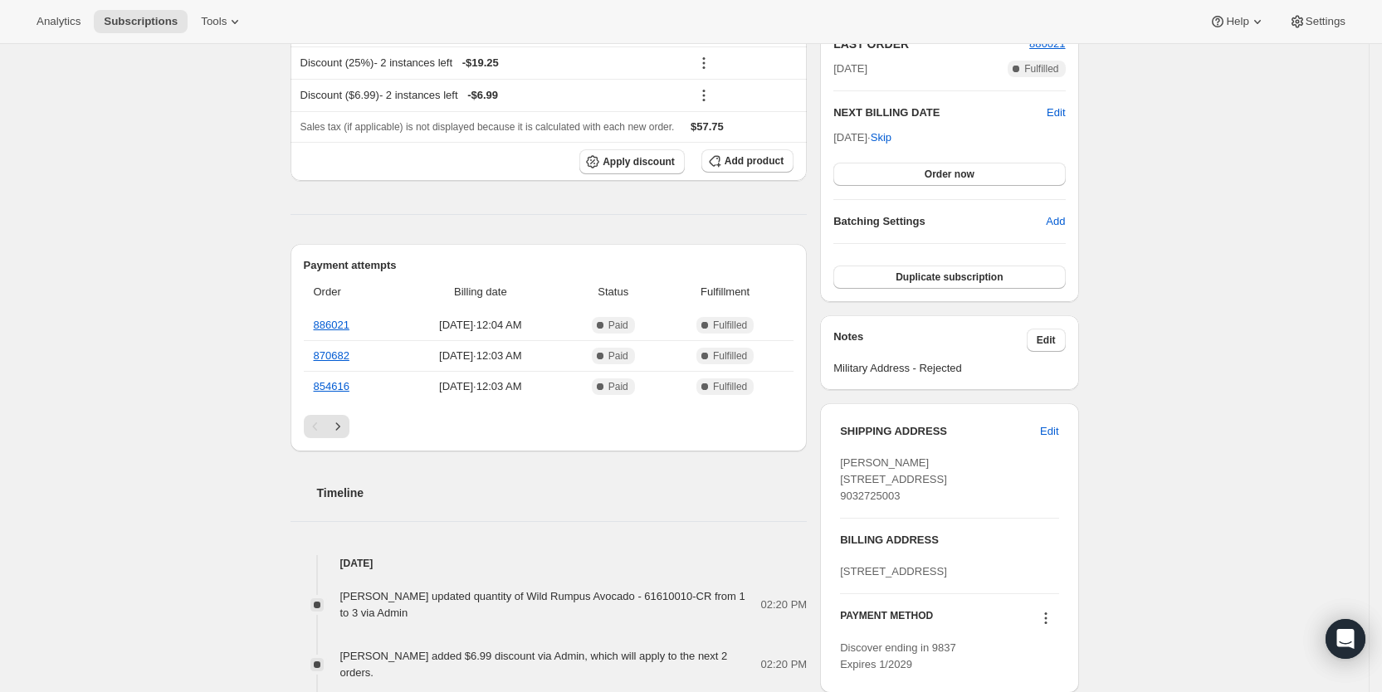
scroll to position [399, 0]
